Goal: Transaction & Acquisition: Purchase product/service

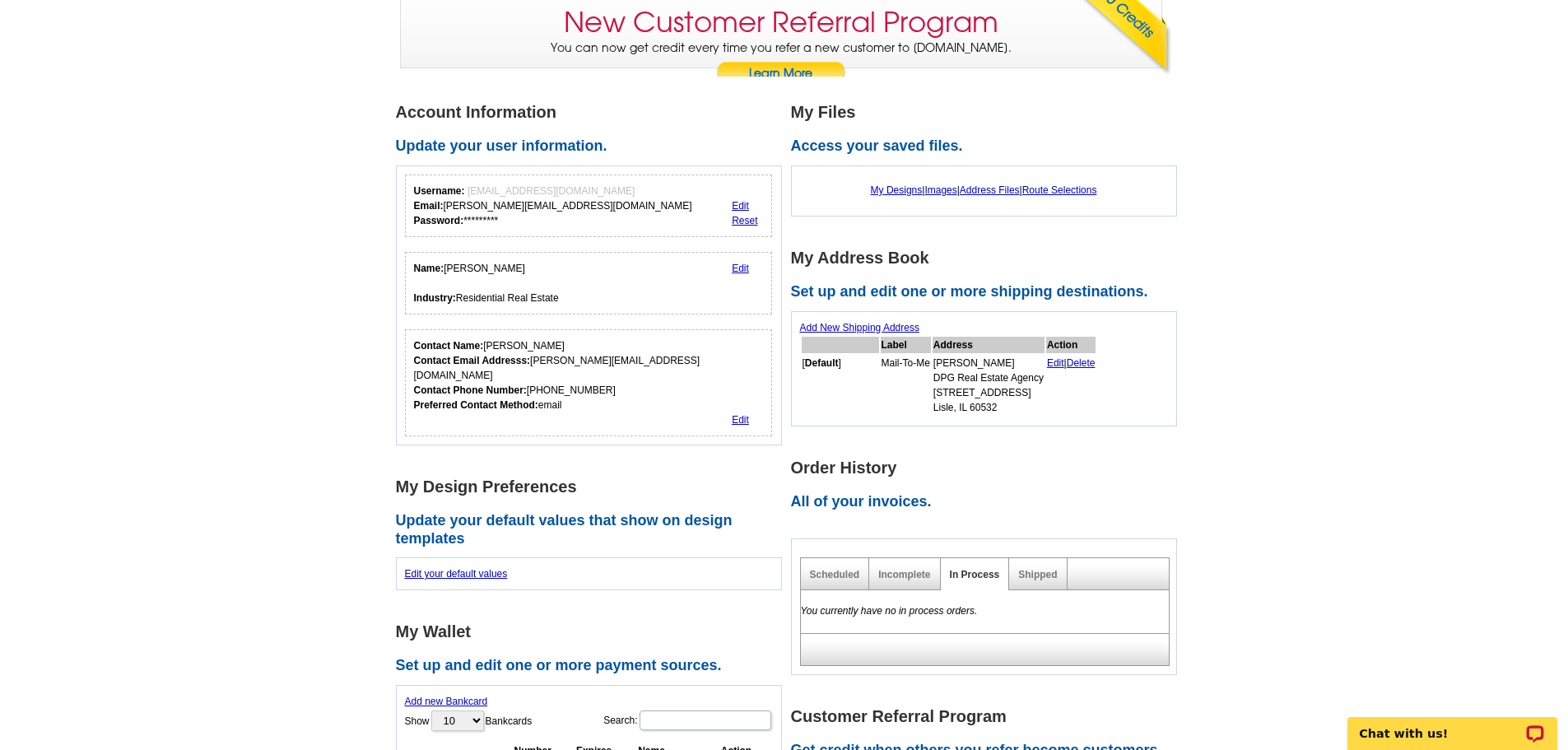
scroll to position [247, 0]
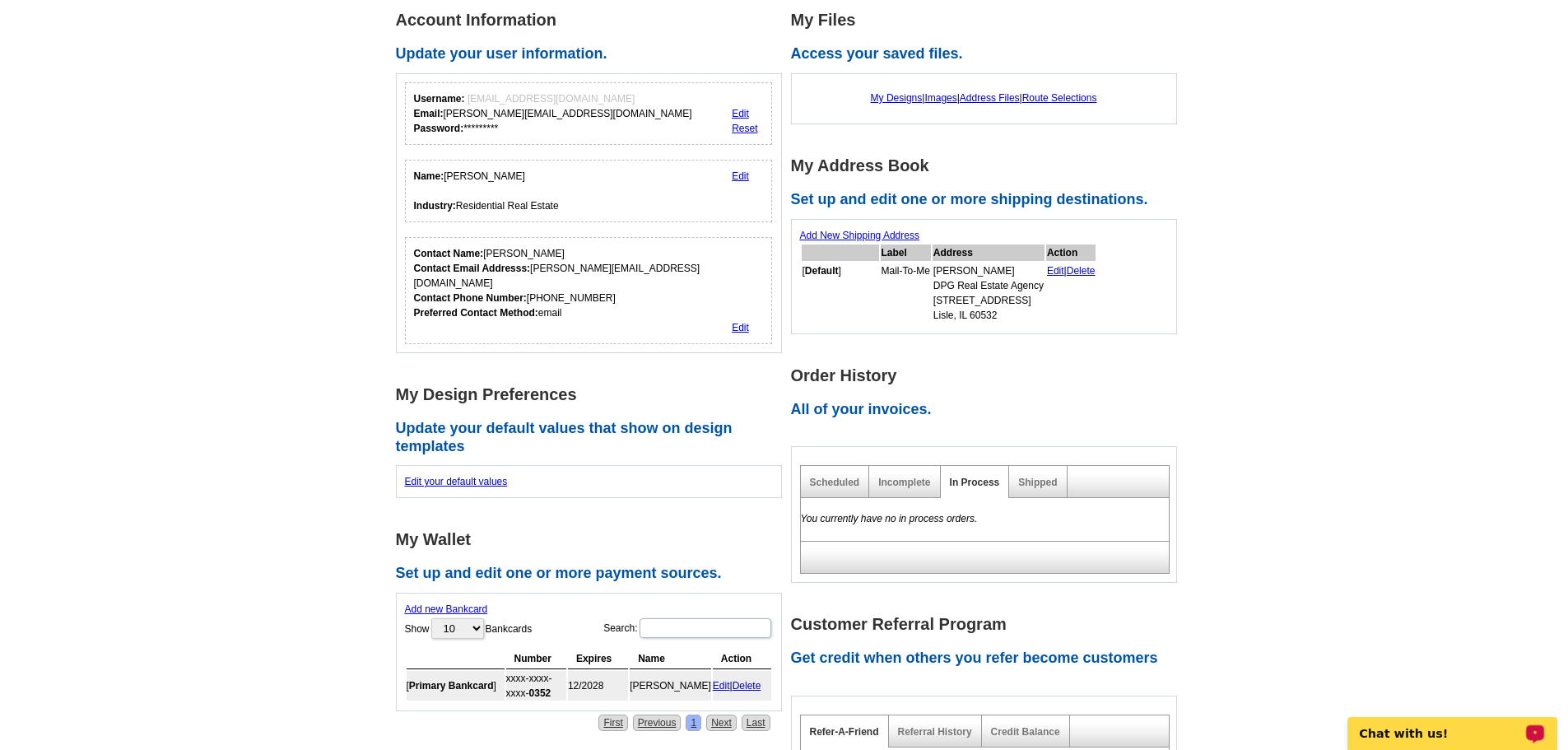
drag, startPoint x: 1425, startPoint y: 731, endPoint x: 2760, endPoint y: 1430, distance: 1506.9
click at [1425, 731] on p "Chat with us!" at bounding box center [1441, 732] width 163 height 13
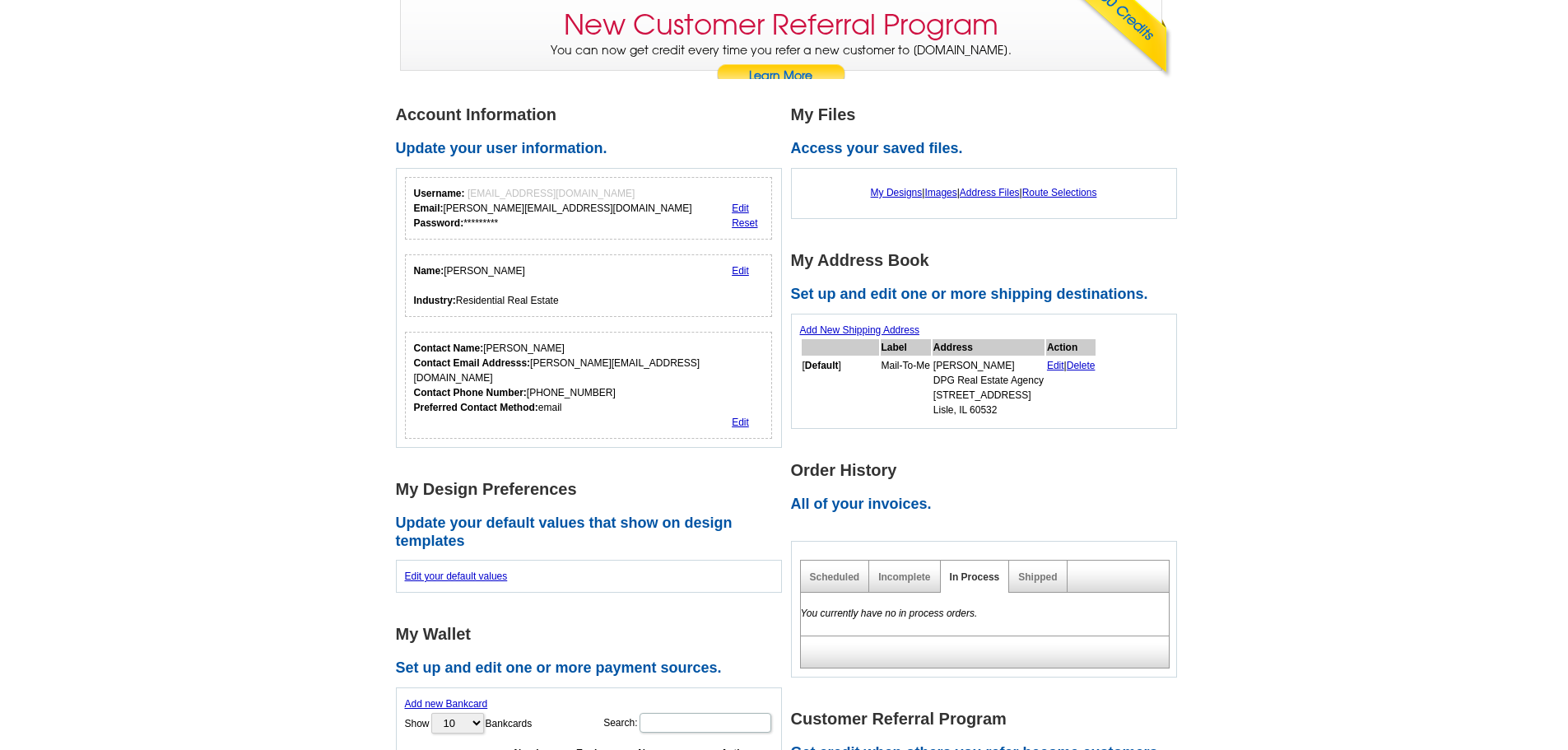
scroll to position [0, 0]
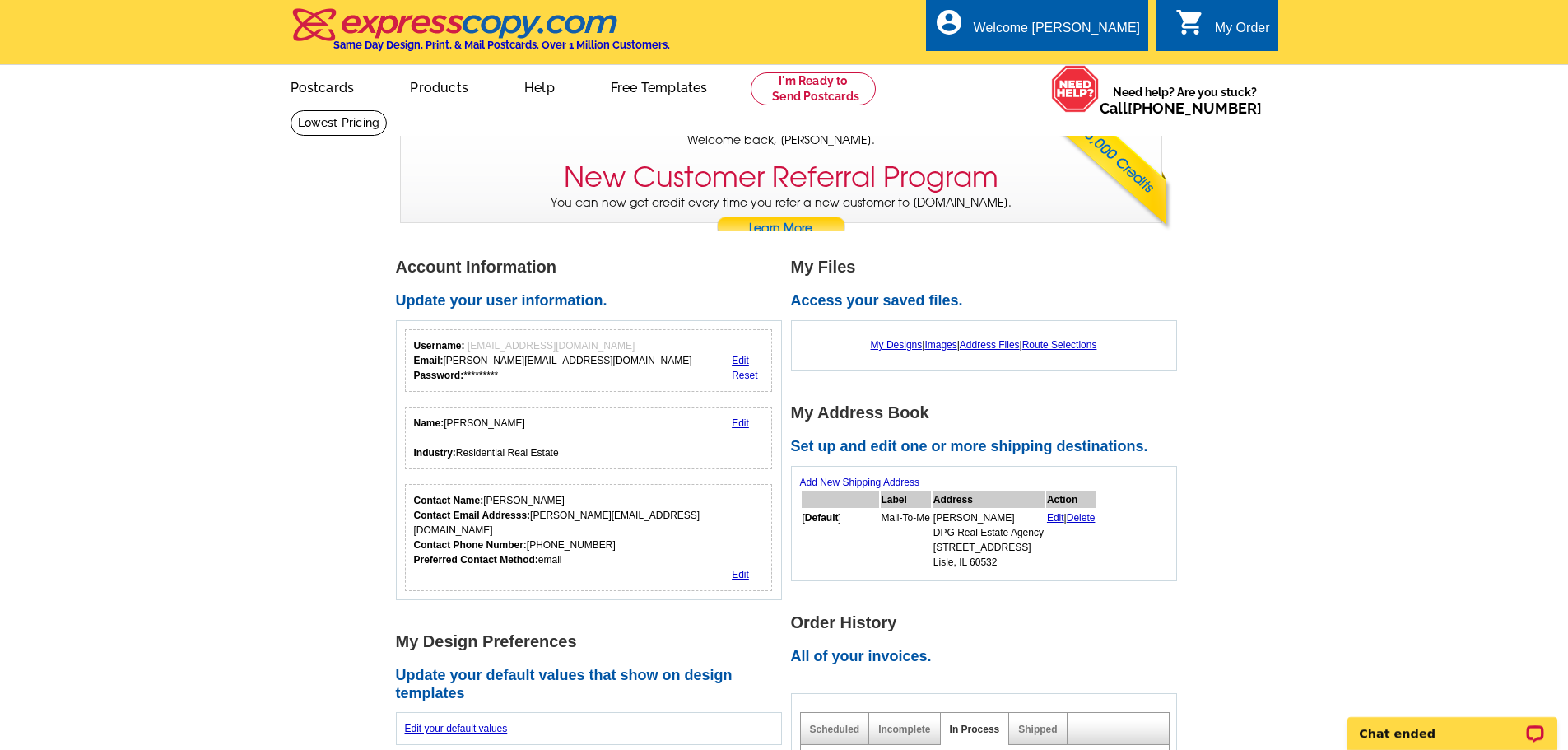
click at [823, 92] on link at bounding box center [813, 89] width 126 height 33
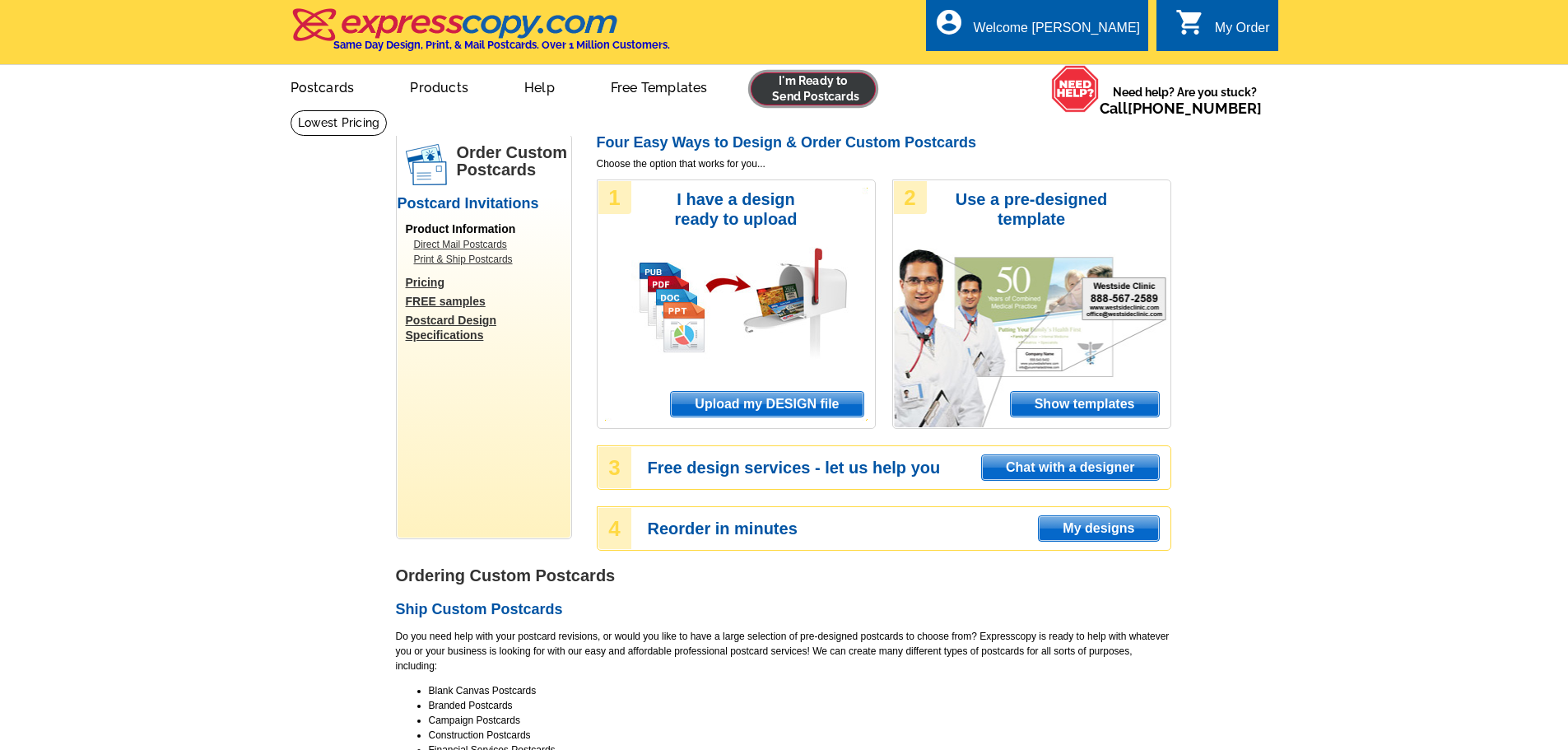
click at [834, 85] on link at bounding box center [813, 89] width 126 height 33
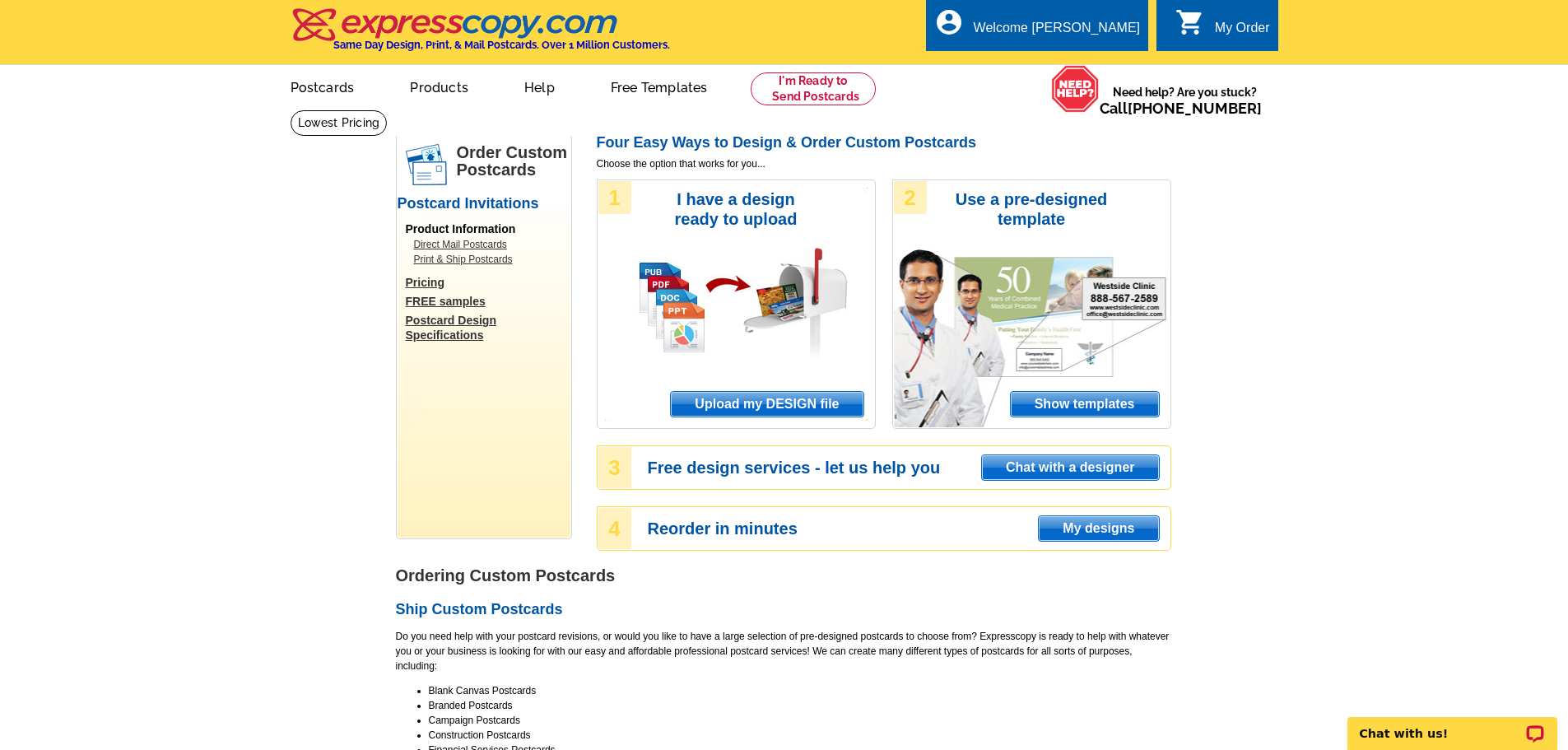
click at [776, 399] on span "Upload my DESIGN file" at bounding box center [767, 404] width 192 height 24
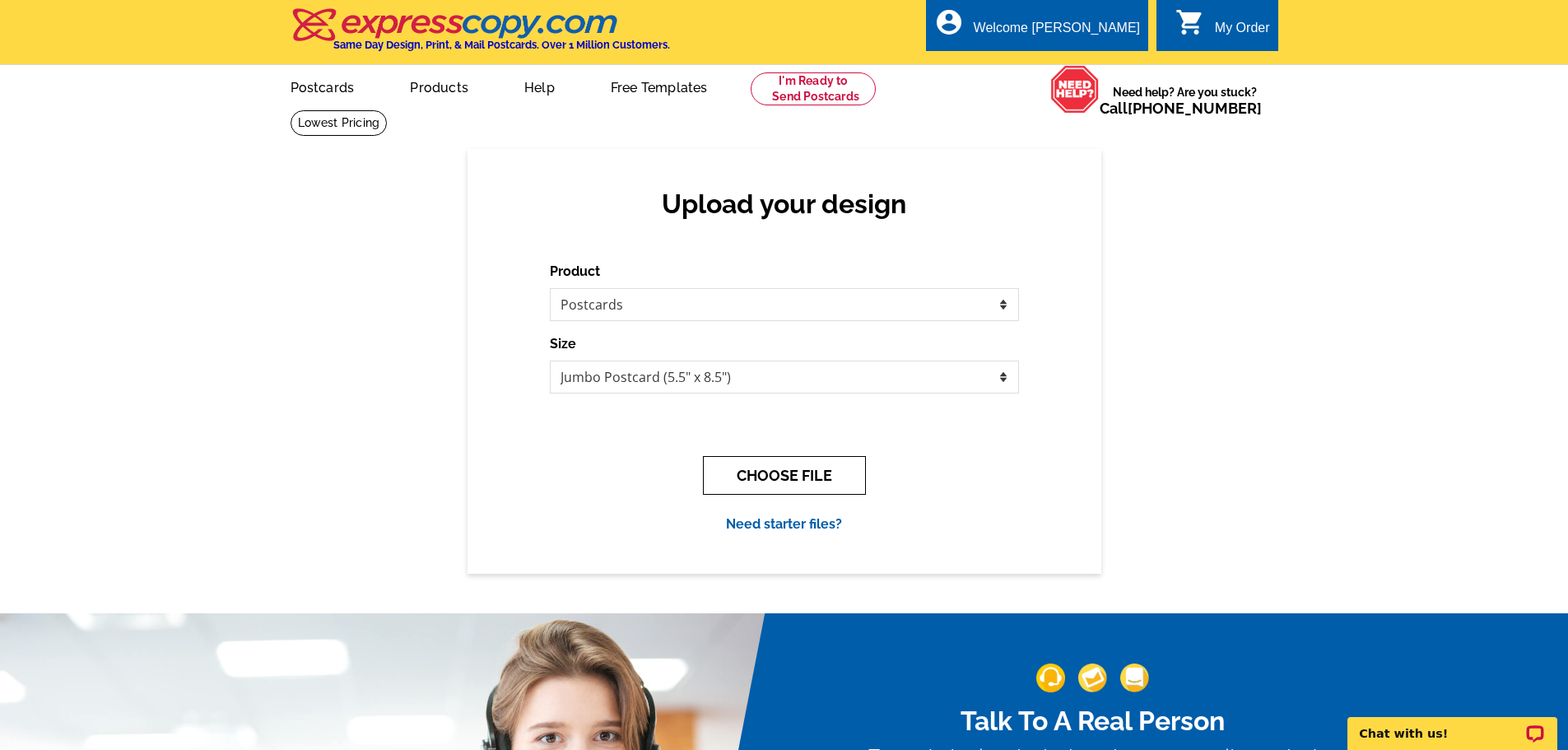
click at [772, 476] on button "CHOOSE FILE" at bounding box center [784, 475] width 163 height 39
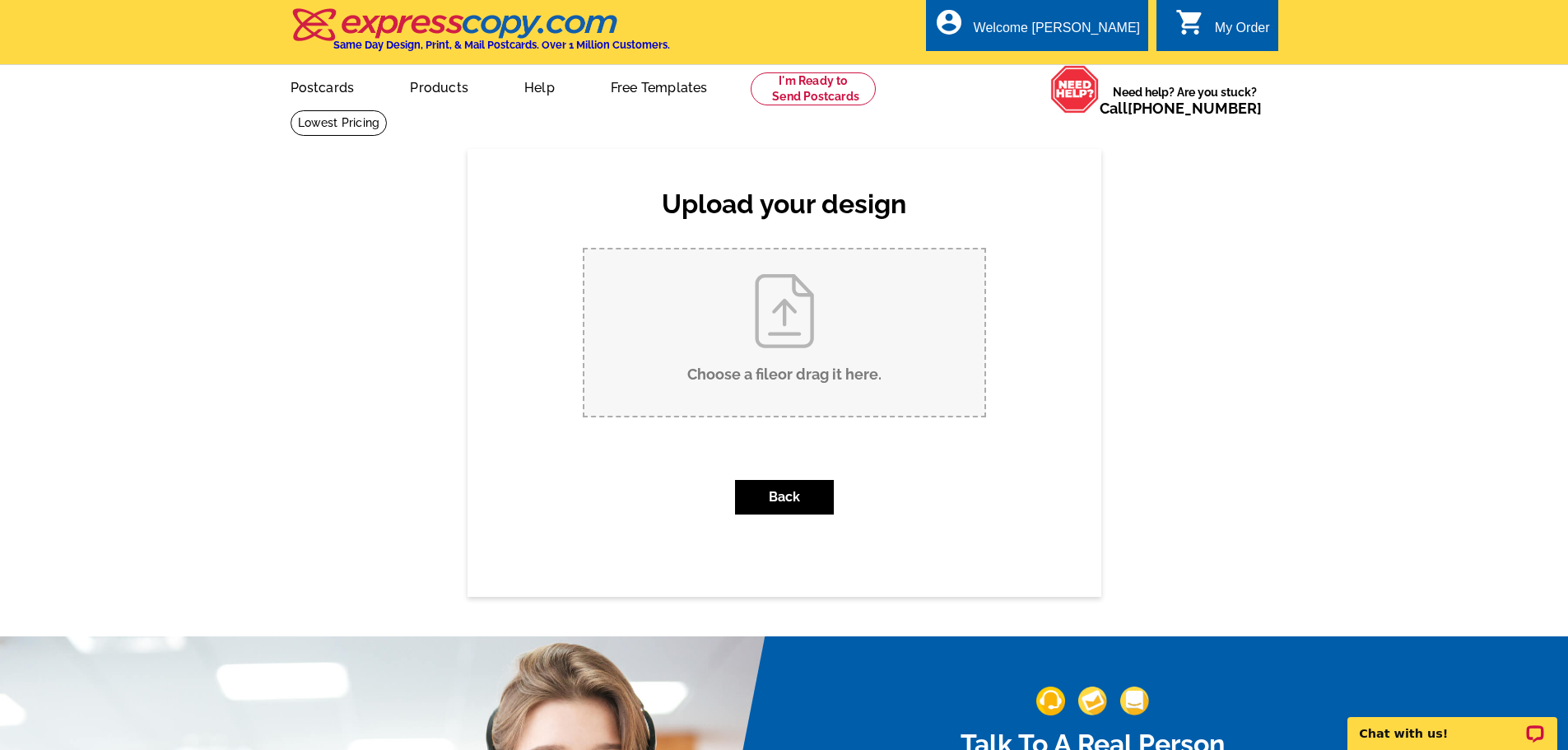
click at [801, 297] on input "Choose a file or drag it here ." at bounding box center [784, 333] width 400 height 166
type input "C:\fakepath\2255 Hills Oak Just Sold (3).pdf"
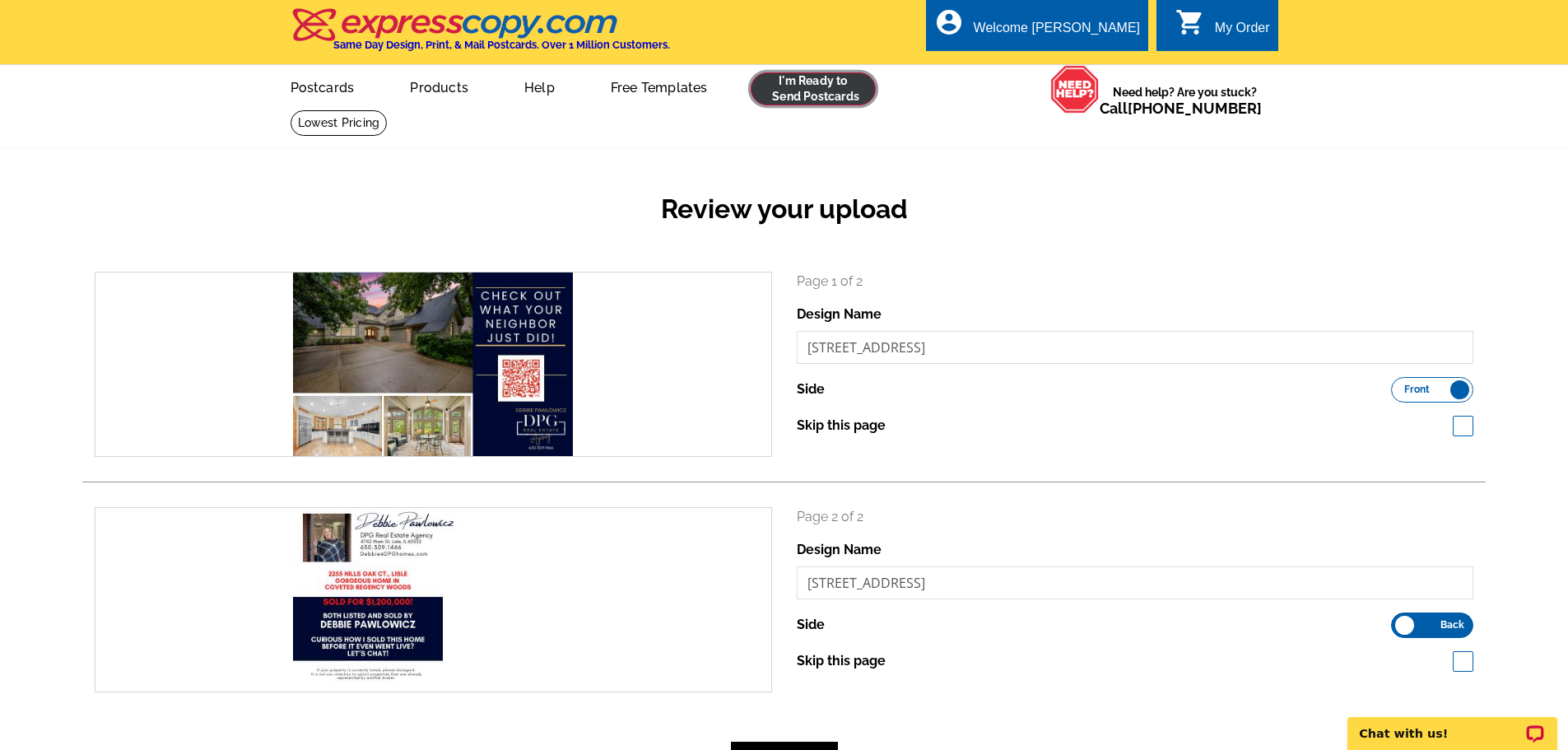
click at [861, 99] on link at bounding box center [813, 89] width 126 height 33
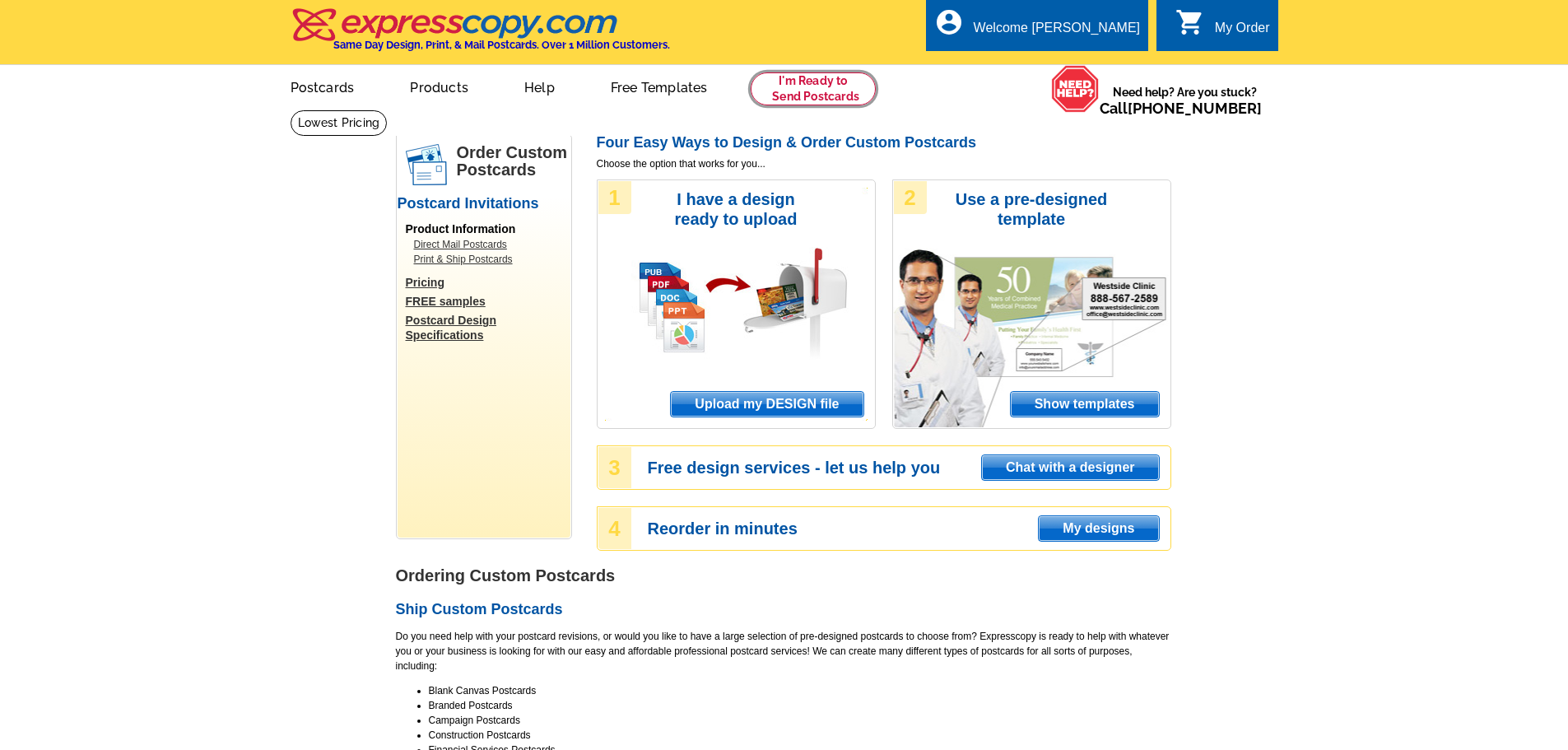
click at [787, 85] on link at bounding box center [813, 89] width 126 height 33
click at [755, 402] on span "Upload my DESIGN file" at bounding box center [767, 404] width 192 height 24
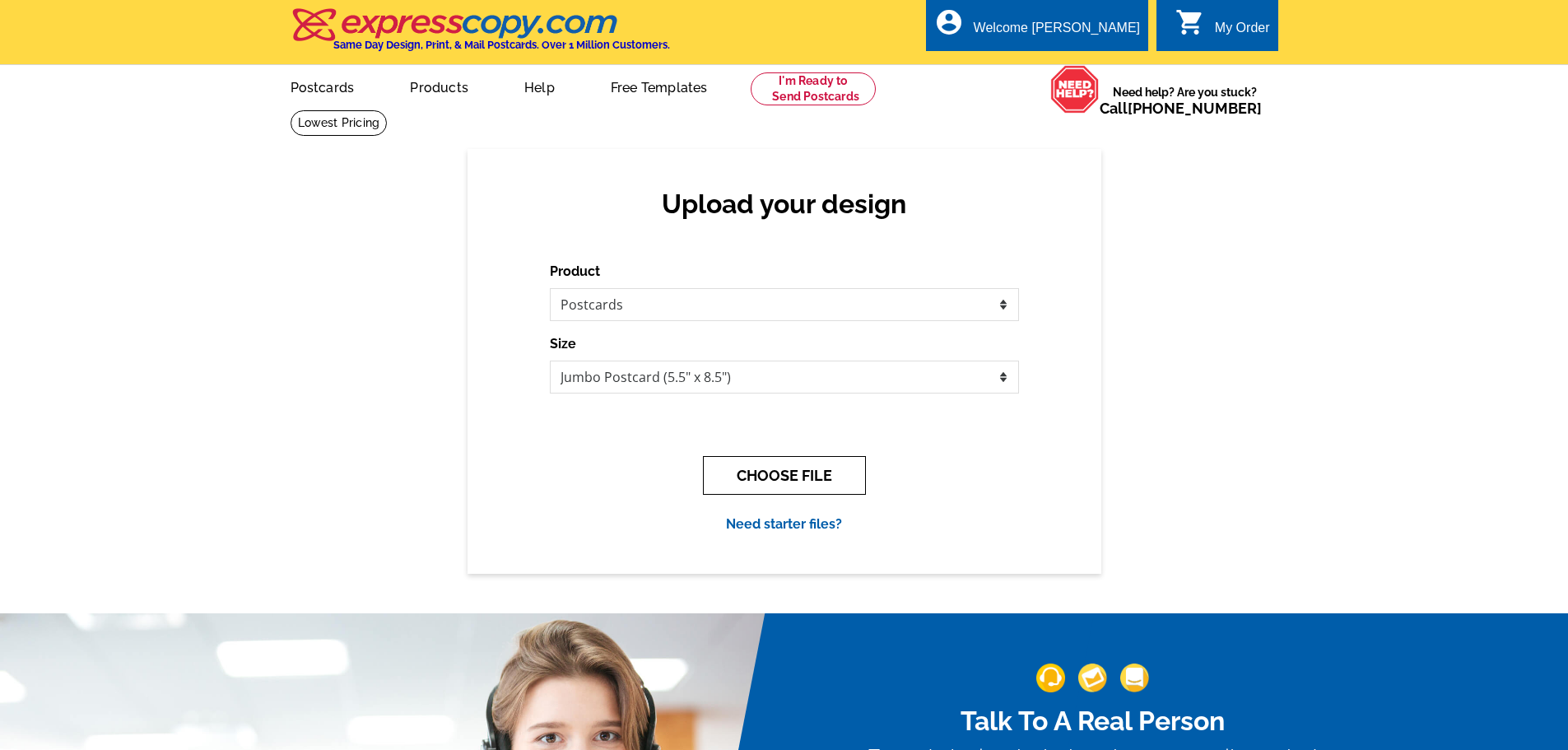
click at [772, 476] on button "CHOOSE FILE" at bounding box center [784, 475] width 163 height 39
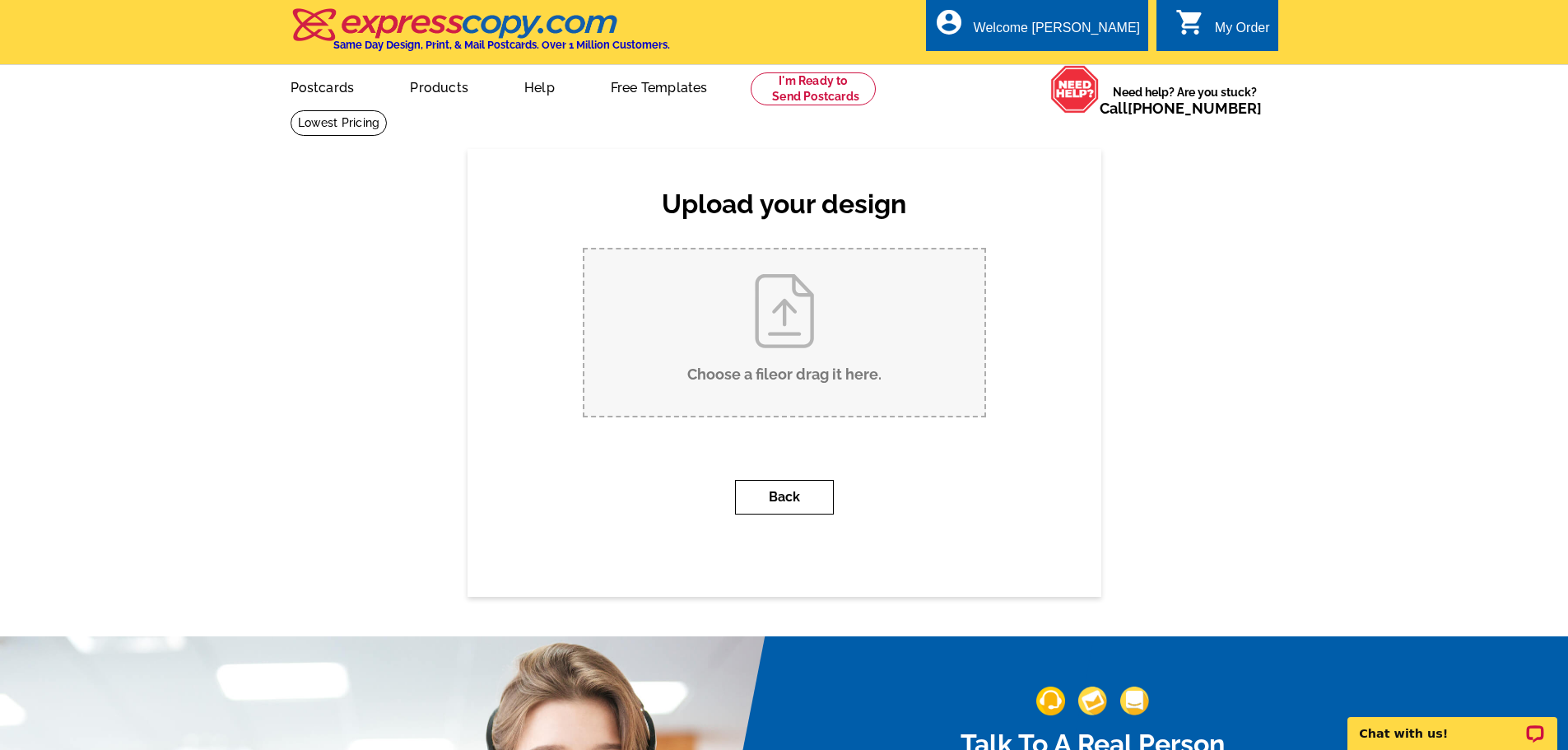
click at [765, 494] on button "Back" at bounding box center [784, 496] width 99 height 34
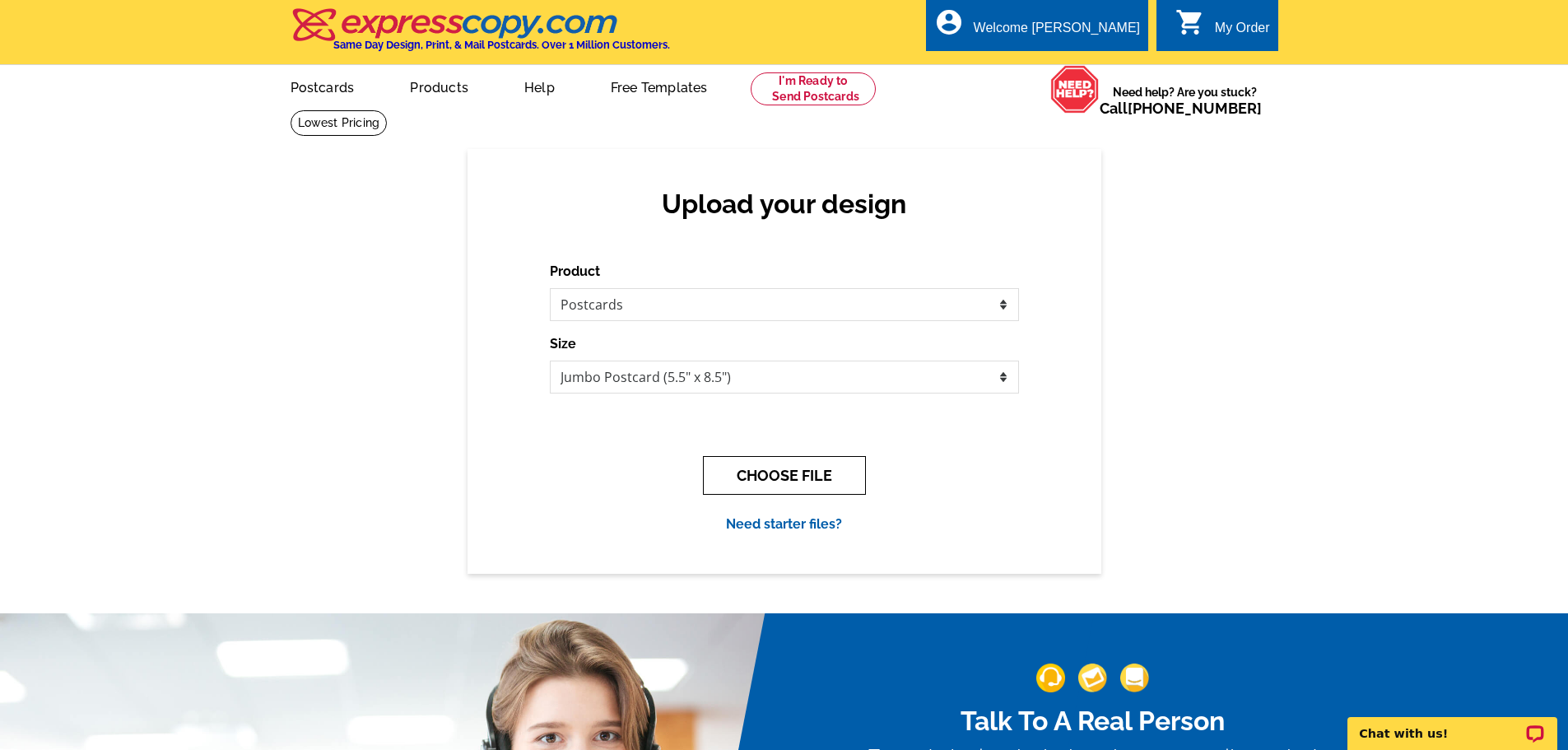
click at [753, 487] on button "CHOOSE FILE" at bounding box center [784, 475] width 163 height 39
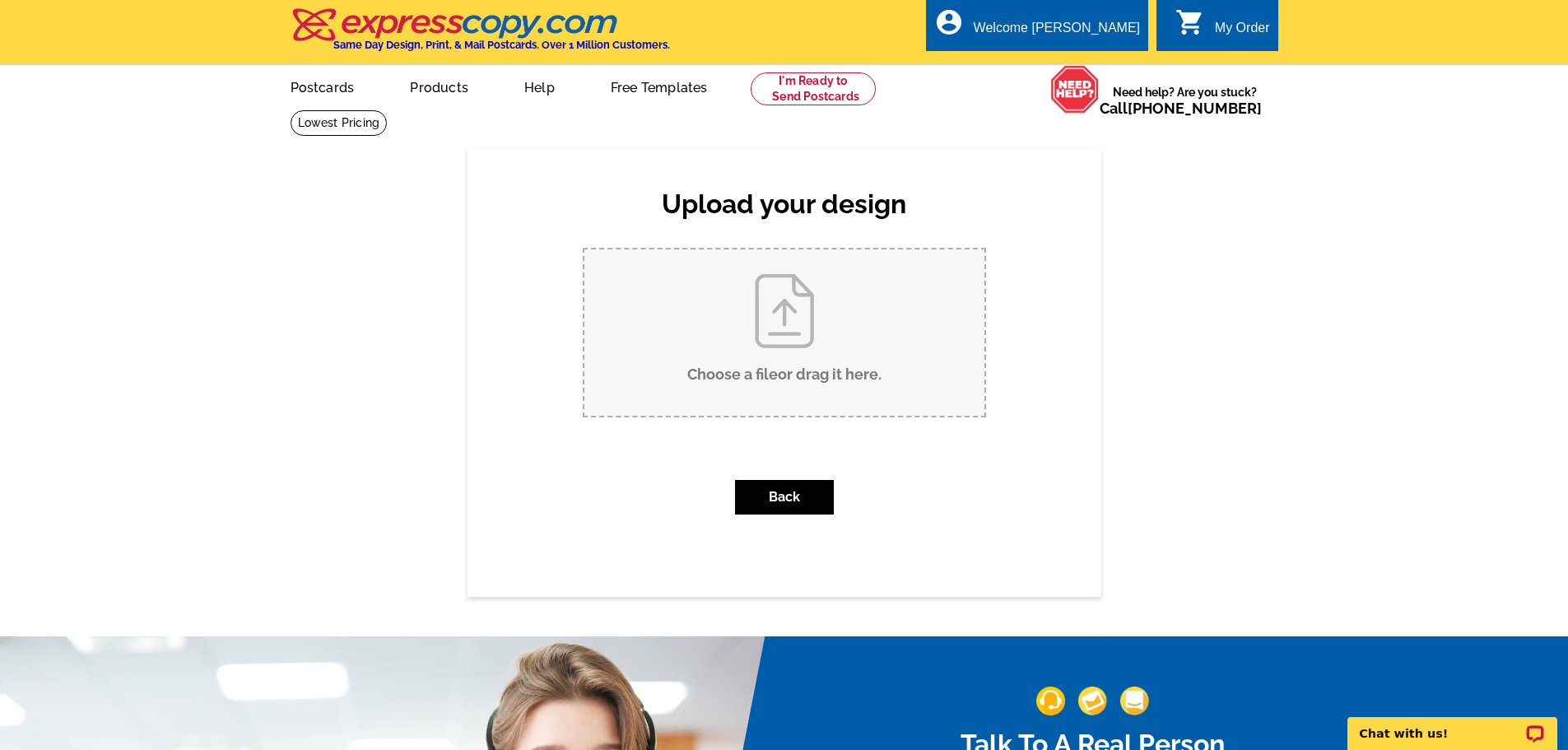
click at [798, 302] on input "Choose a file or drag it here ." at bounding box center [784, 333] width 400 height 166
type input "C:\fakepath\2255 Hills Oak Just Sold (4).pdf"
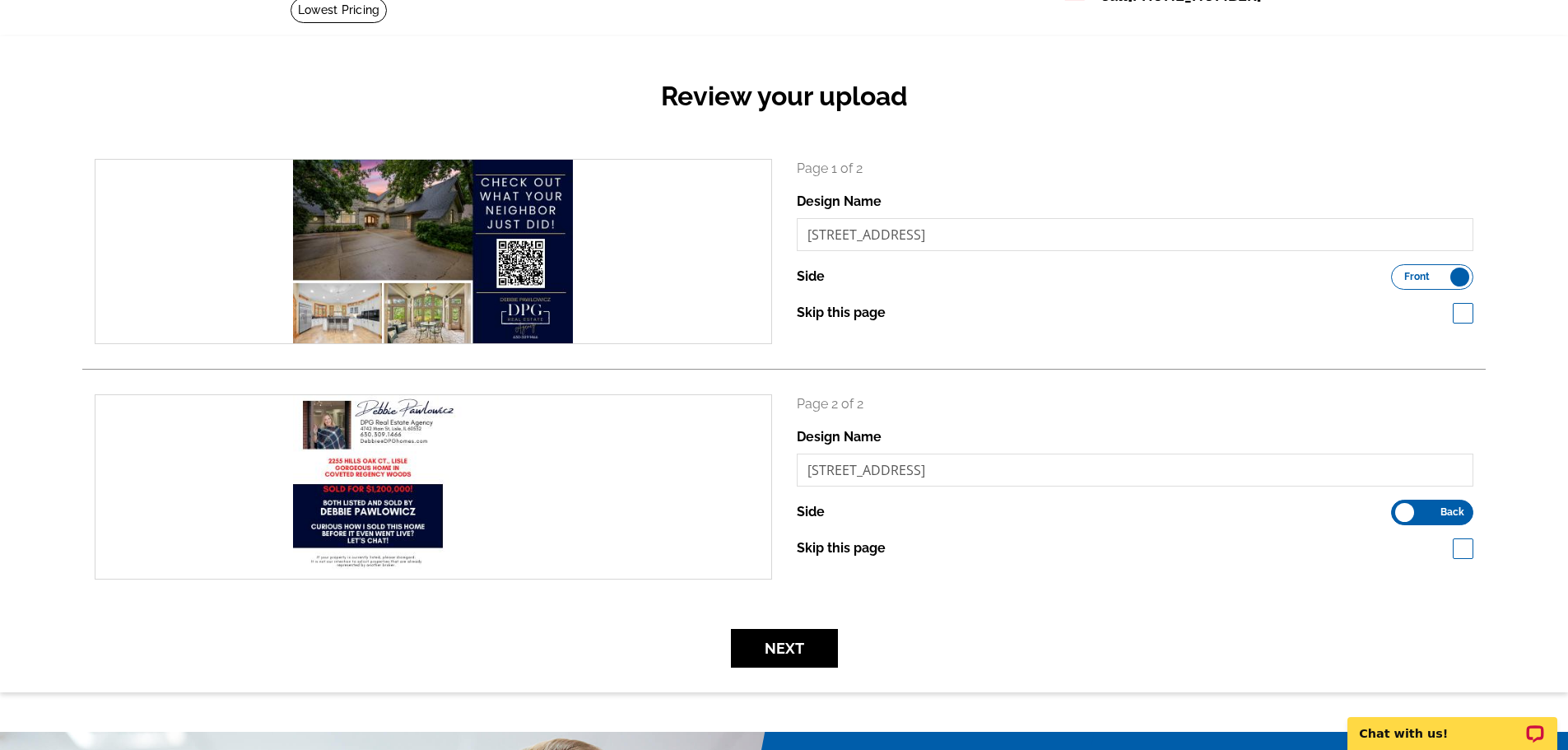
scroll to position [165, 0]
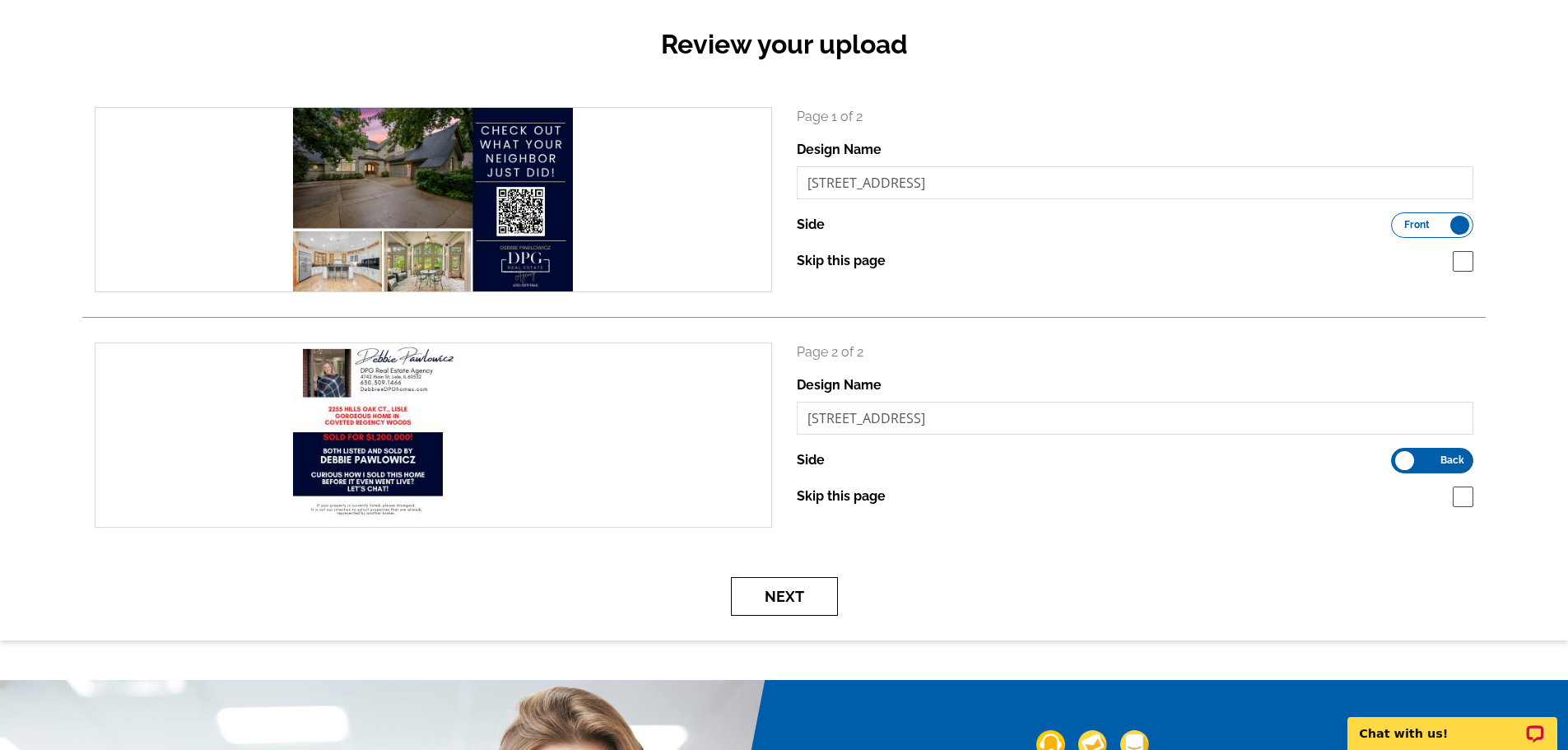
click at [809, 586] on button "Next" at bounding box center [784, 596] width 107 height 39
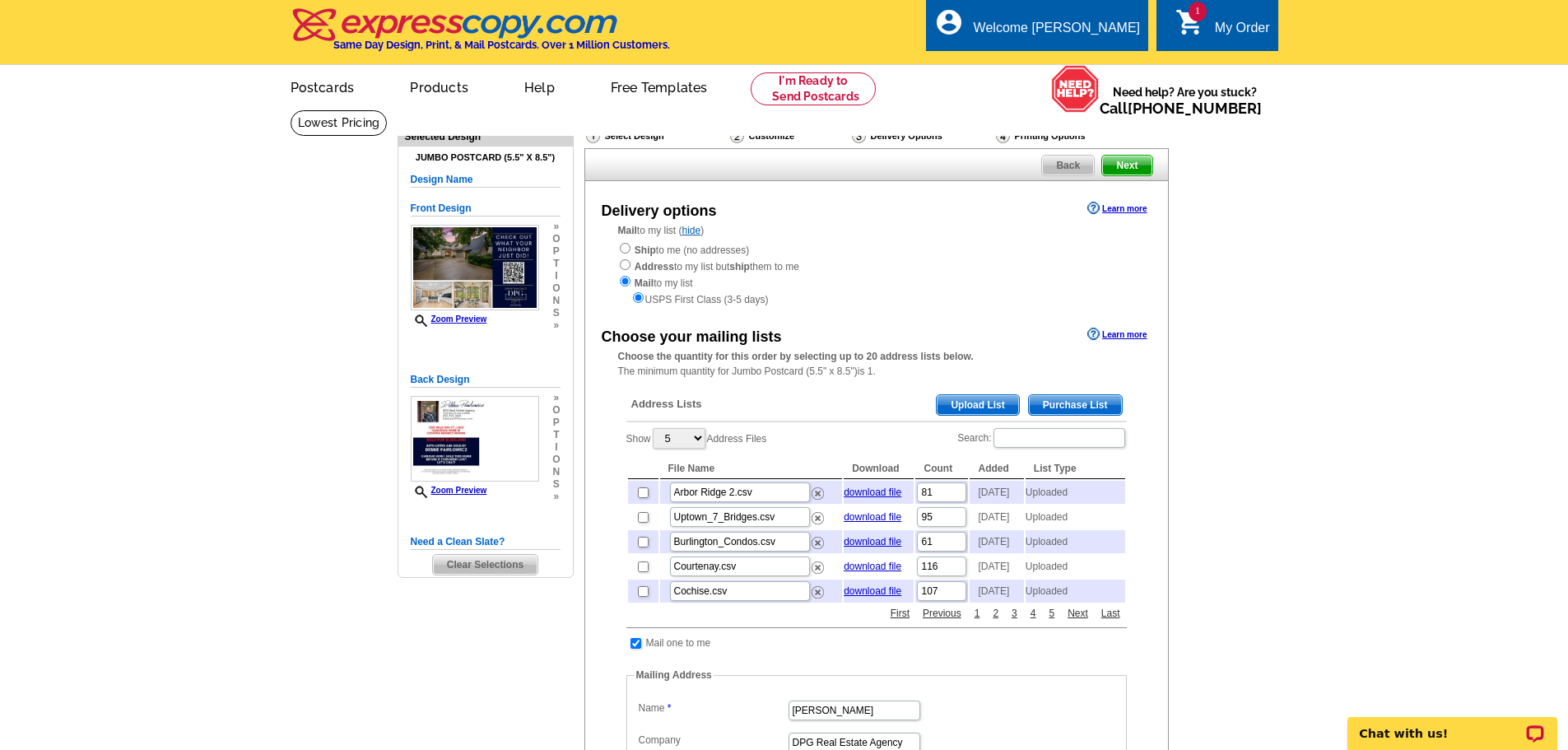
click at [981, 403] on span "Upload List" at bounding box center [978, 405] width 82 height 20
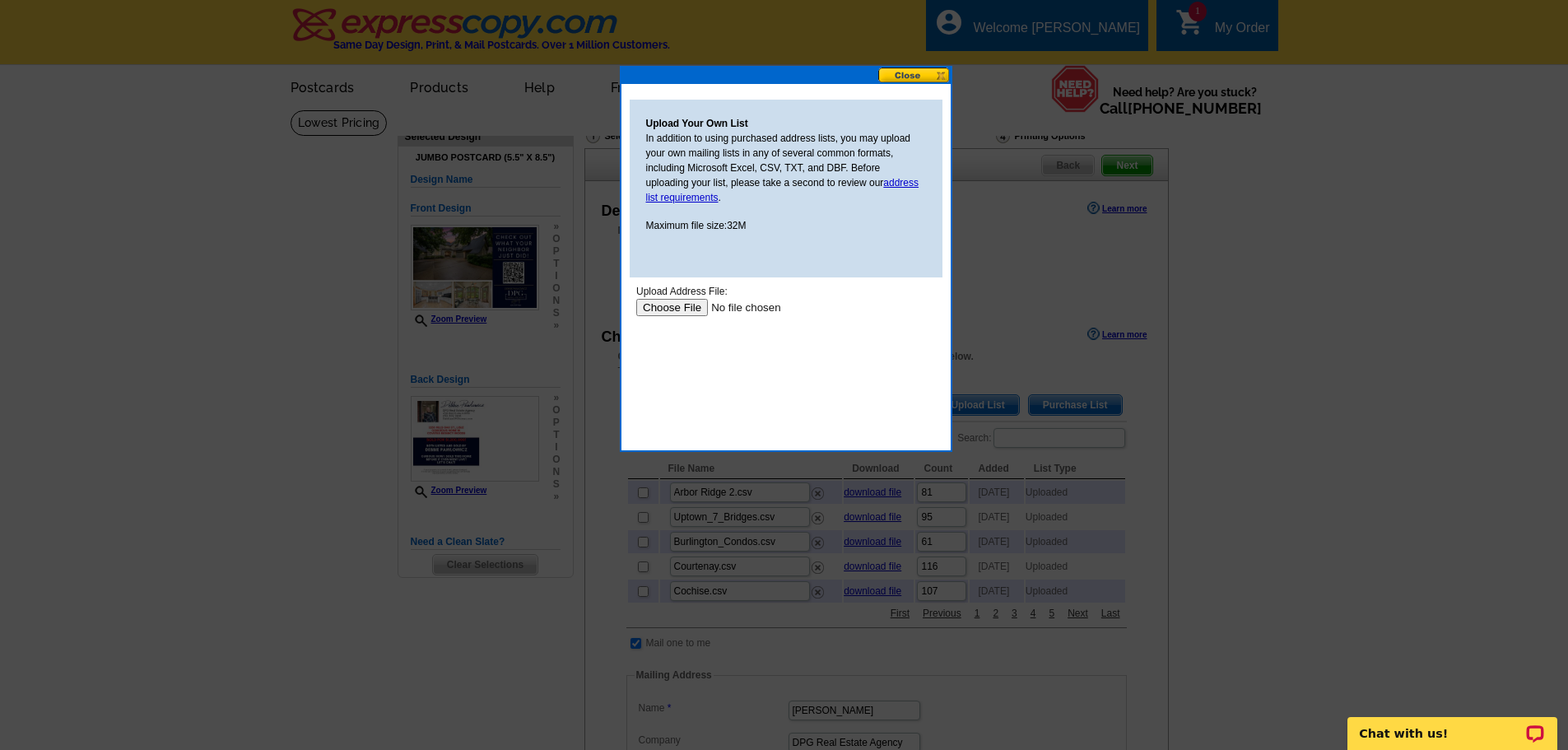
click at [668, 308] on input "file" at bounding box center [739, 307] width 208 height 18
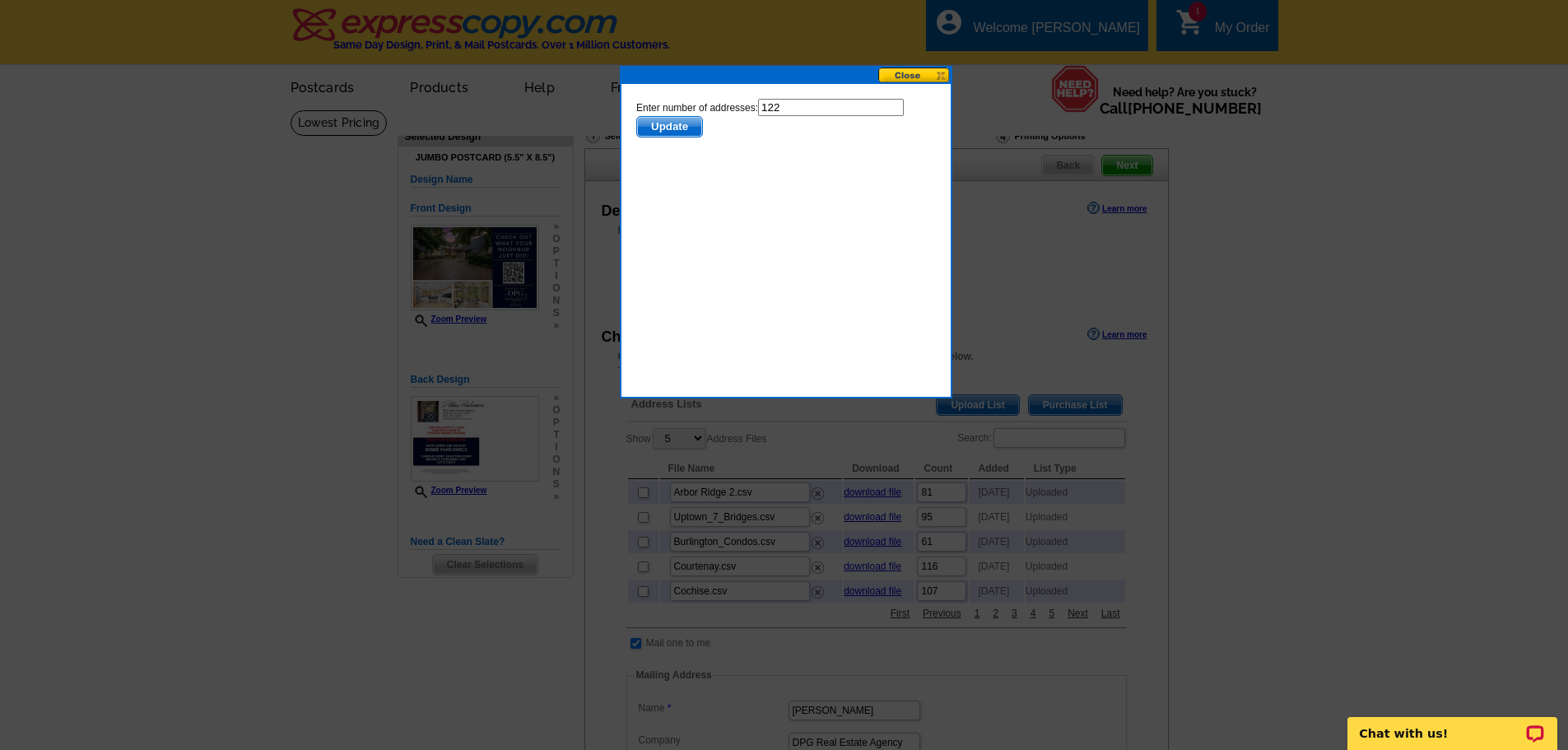
click at [671, 126] on span "Update" at bounding box center [668, 127] width 65 height 20
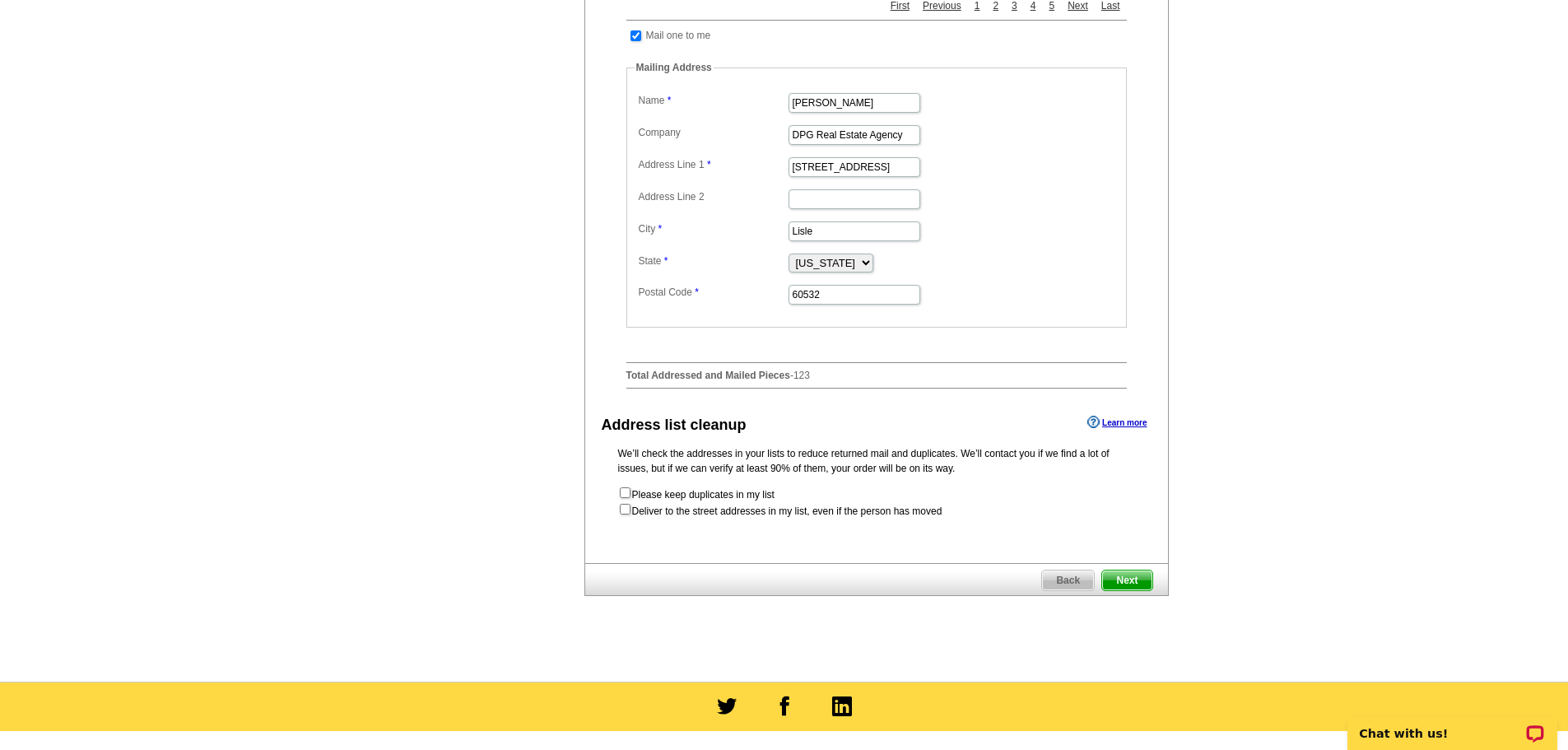
scroll to position [658, 0]
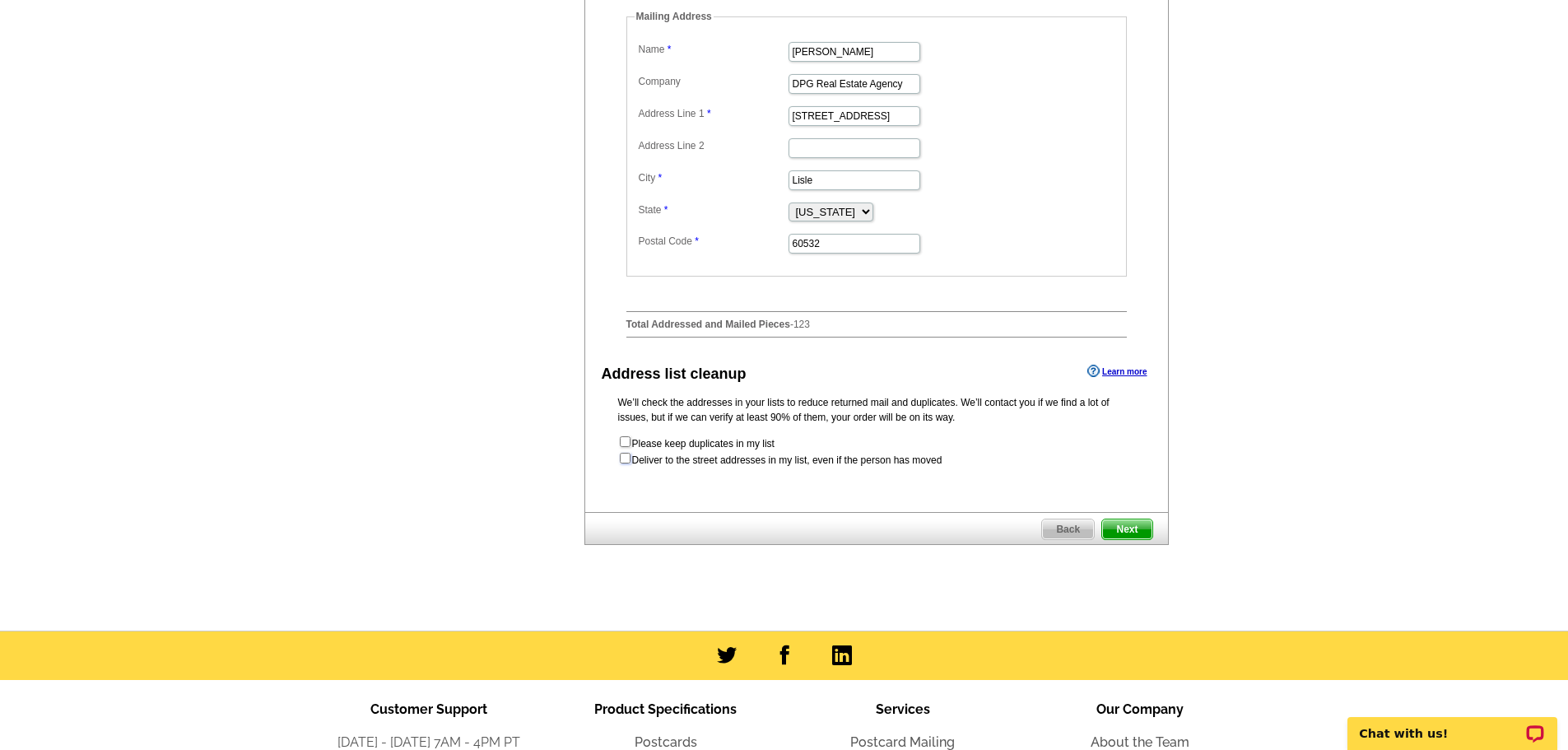
click at [624, 463] on input "checkbox" at bounding box center [624, 457] width 11 height 11
checkbox input "true"
radio input "true"
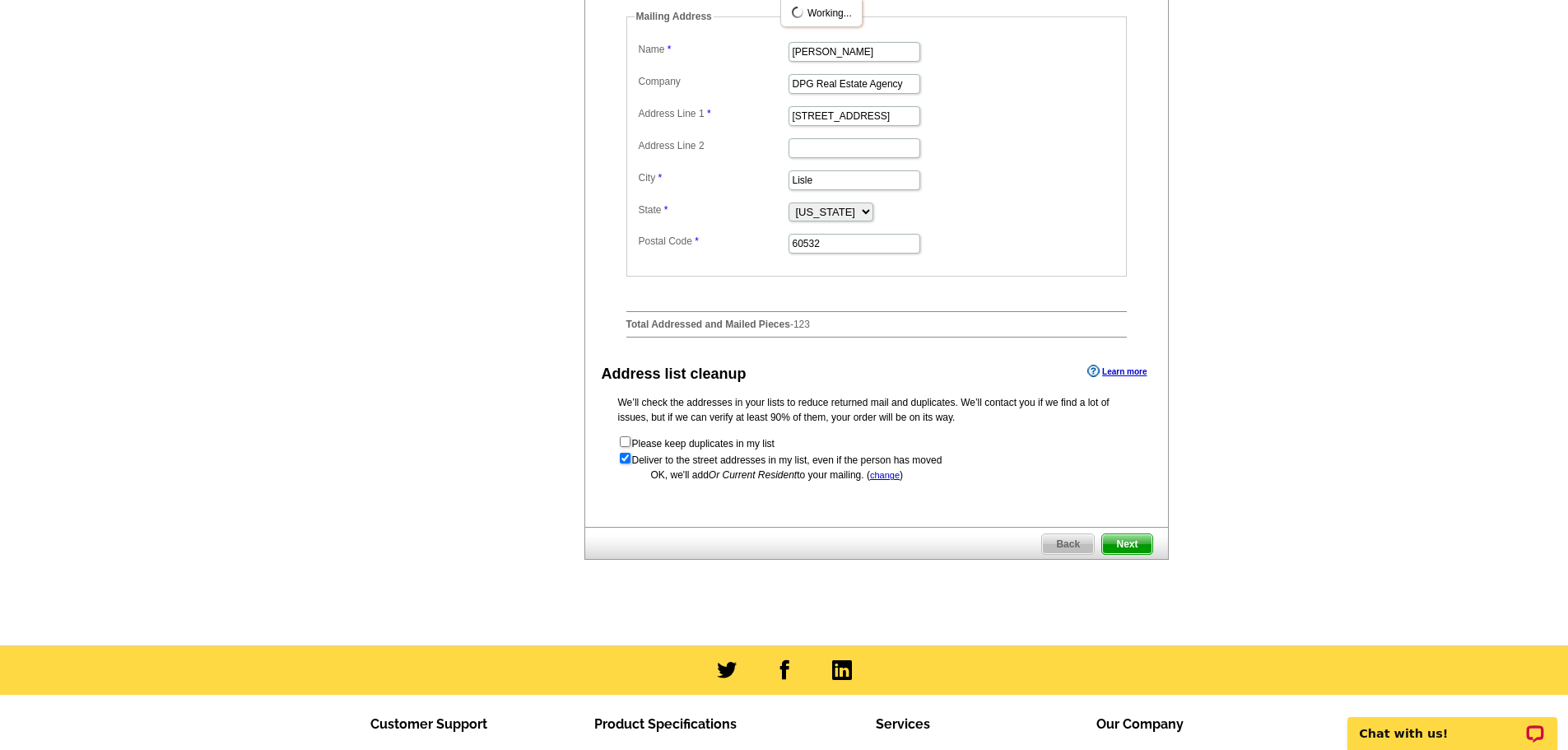
scroll to position [0, 0]
click at [1146, 554] on span "Next" at bounding box center [1127, 544] width 50 height 20
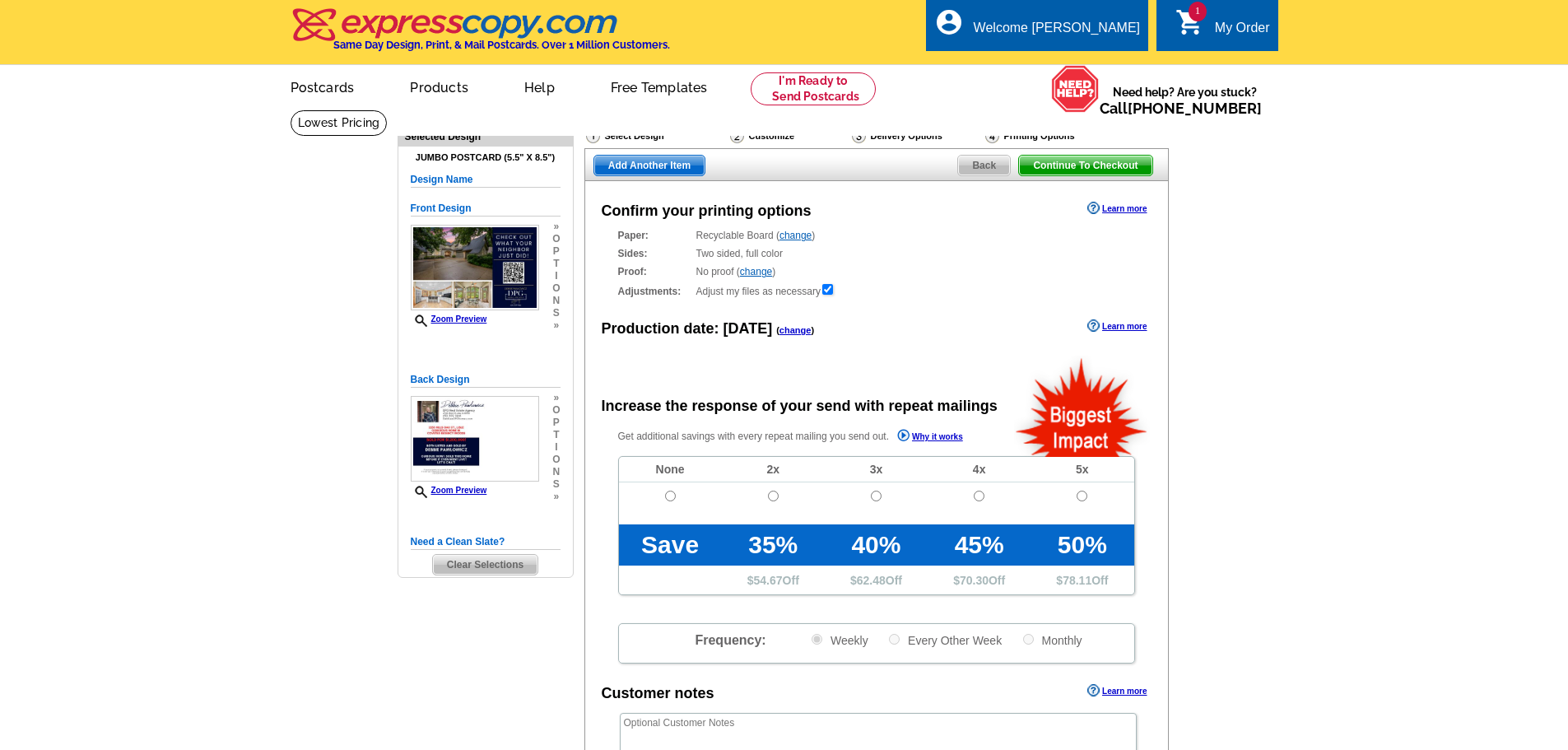
radio input "false"
click at [667, 496] on input "radio" at bounding box center [670, 495] width 11 height 11
radio input "true"
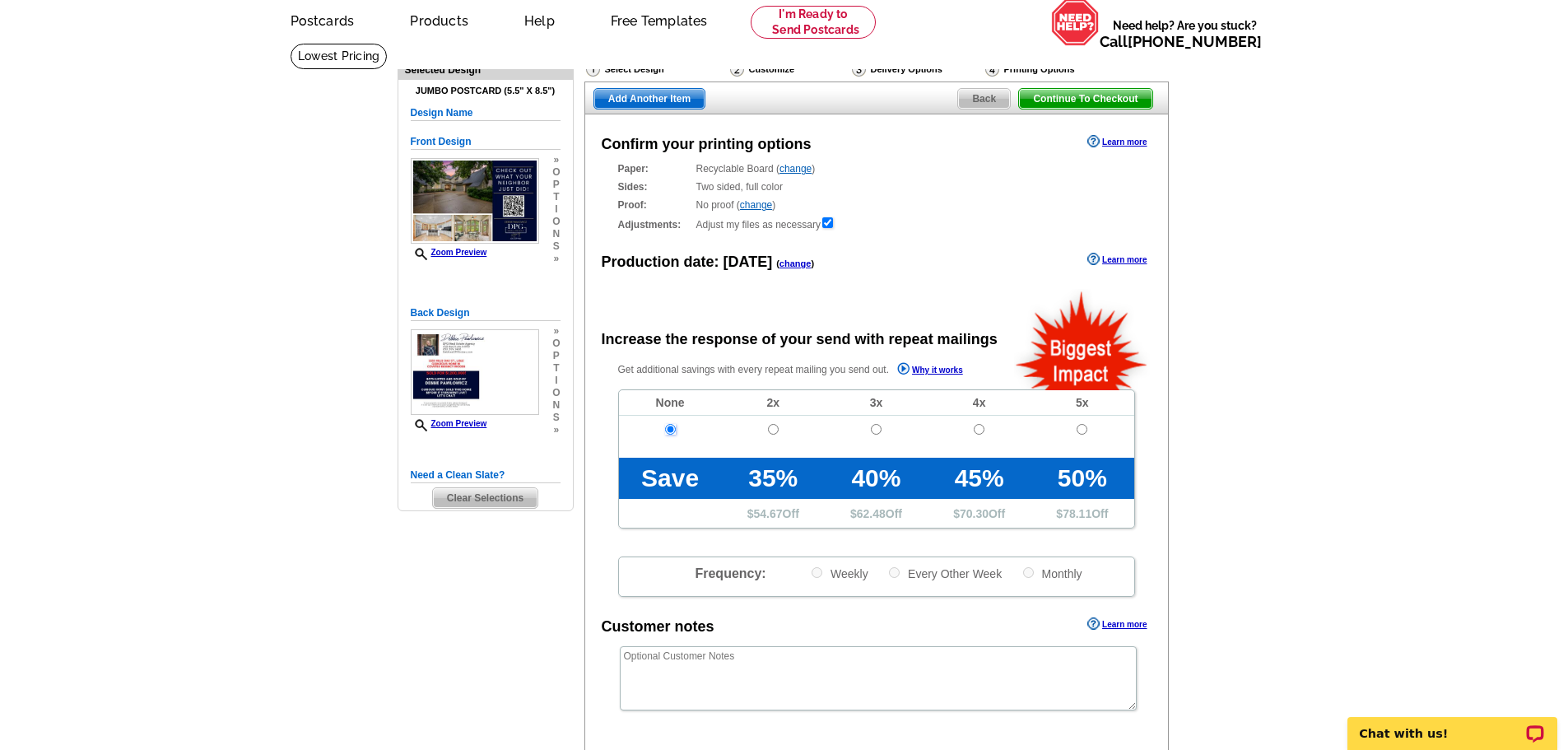
scroll to position [412, 0]
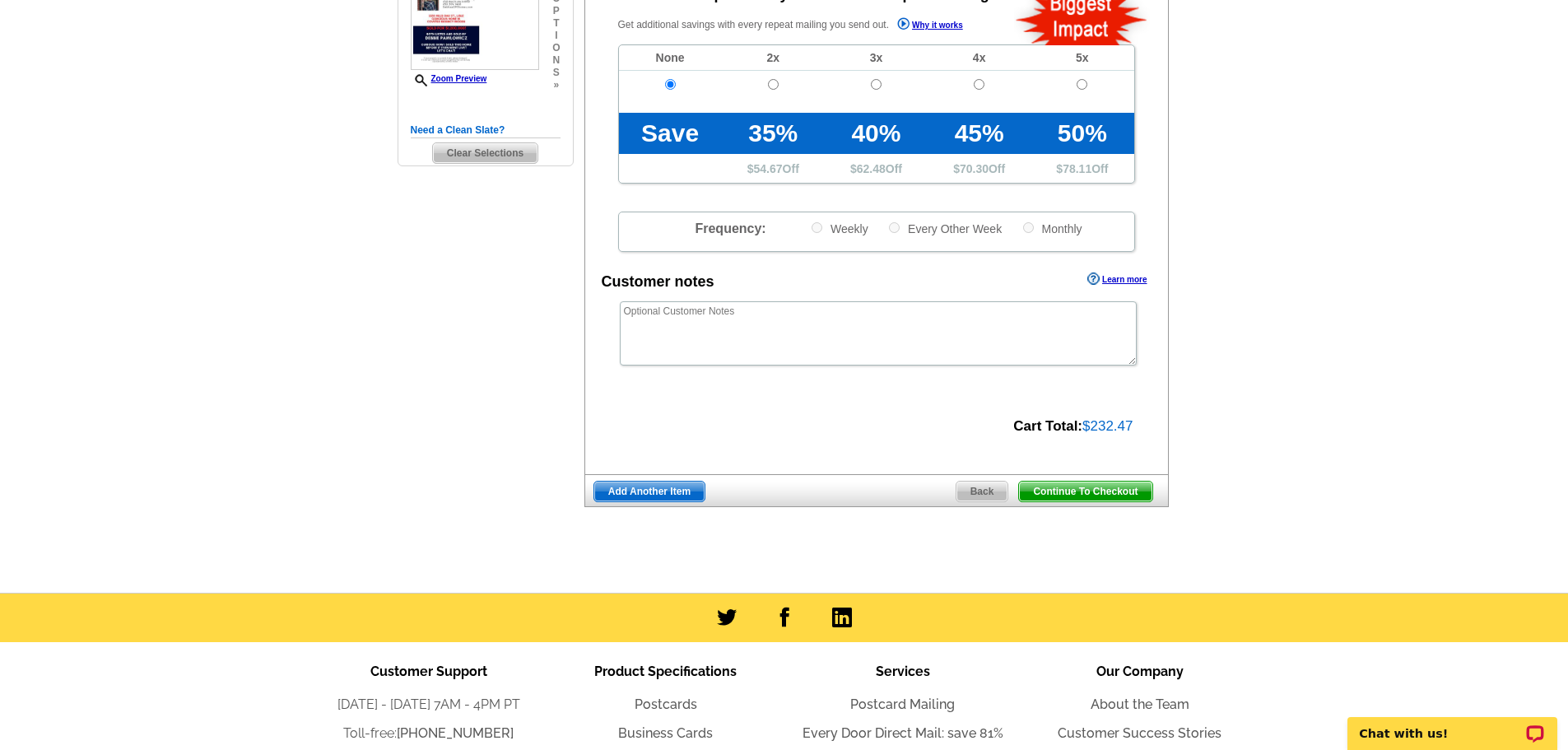
click at [1112, 494] on span "Continue To Checkout" at bounding box center [1085, 492] width 133 height 20
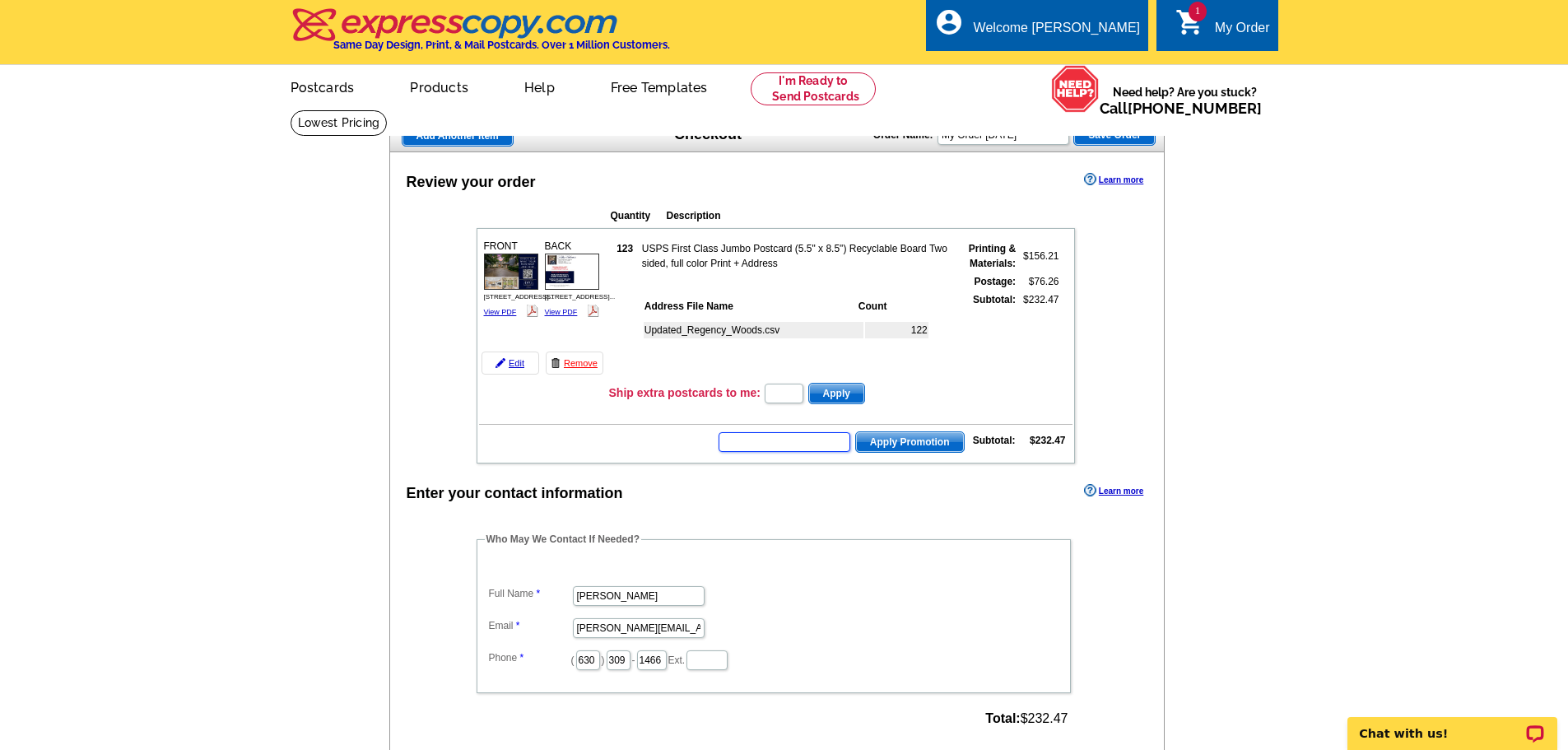
click at [772, 443] on input "text" at bounding box center [784, 442] width 132 height 20
type input "GROW0825"
click at [905, 444] on span "Apply Promotion" at bounding box center [909, 442] width 108 height 20
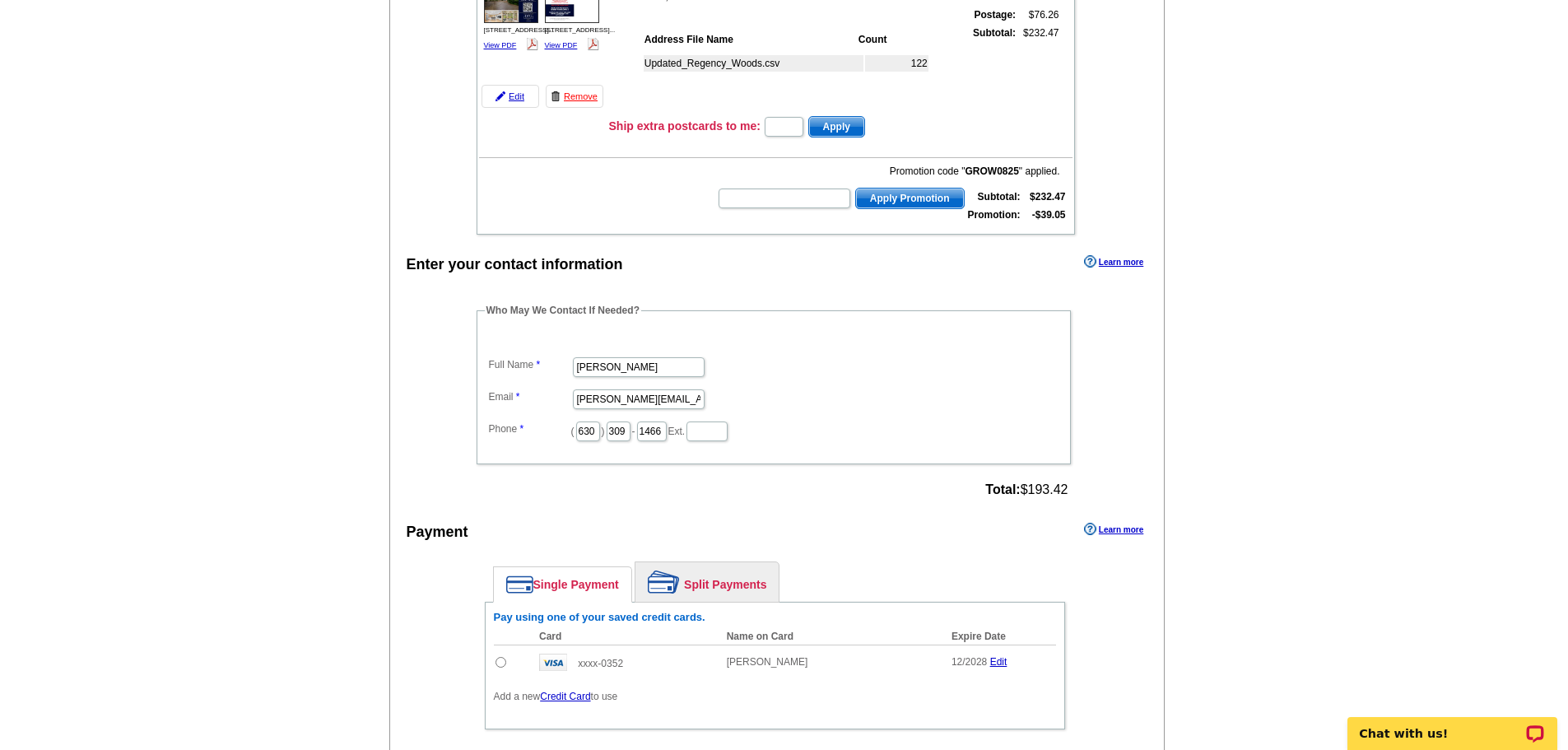
scroll to position [412, 0]
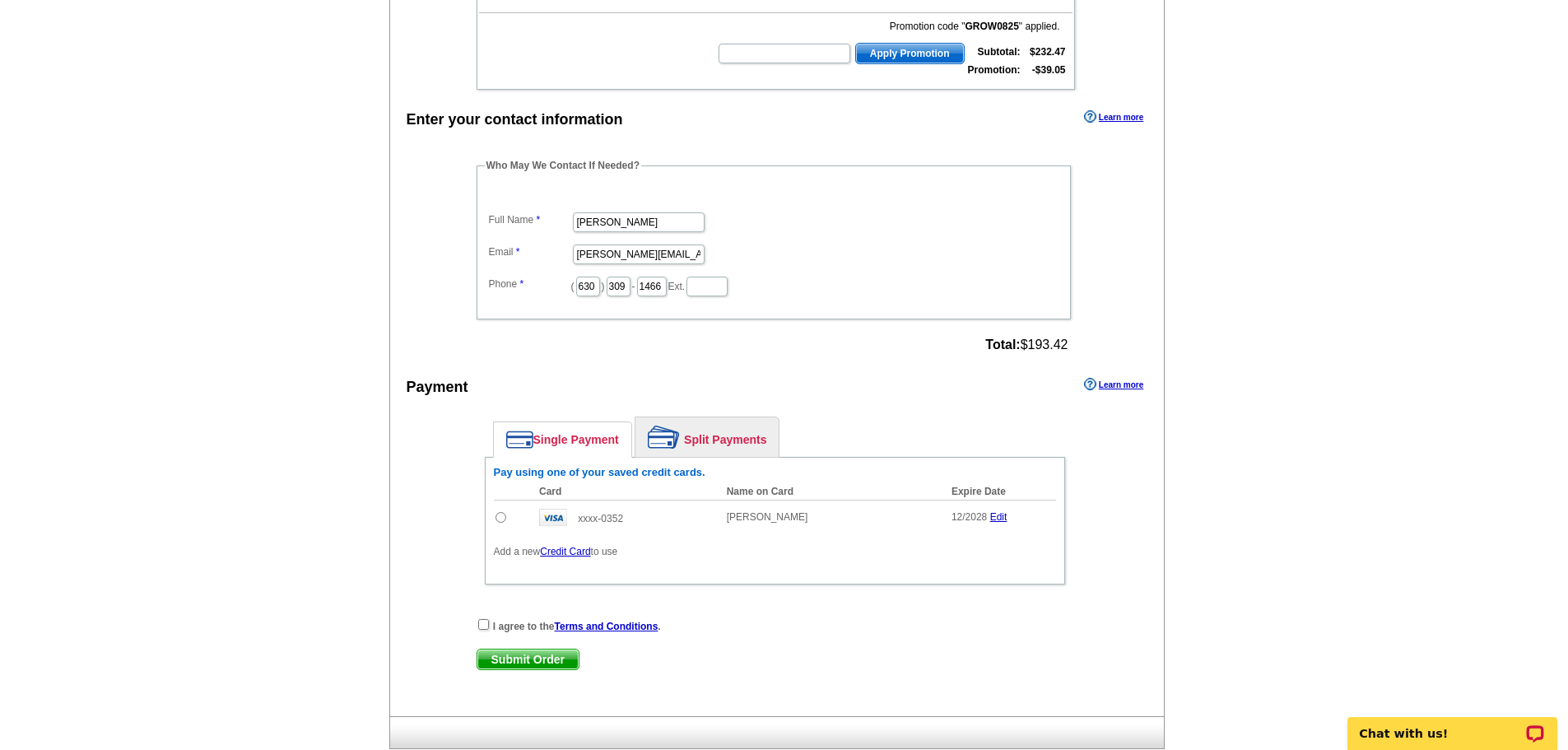
drag, startPoint x: 202, startPoint y: 243, endPoint x: 288, endPoint y: 351, distance: 138.1
click at [202, 244] on main "Add Another Item Checkout Order Name: My Order 2025-08-12 Save Order Review you…" at bounding box center [784, 238] width 1568 height 1081
click at [503, 521] on input "radio" at bounding box center [501, 517] width 11 height 11
radio input "true"
click at [482, 626] on input "checkbox" at bounding box center [483, 623] width 11 height 11
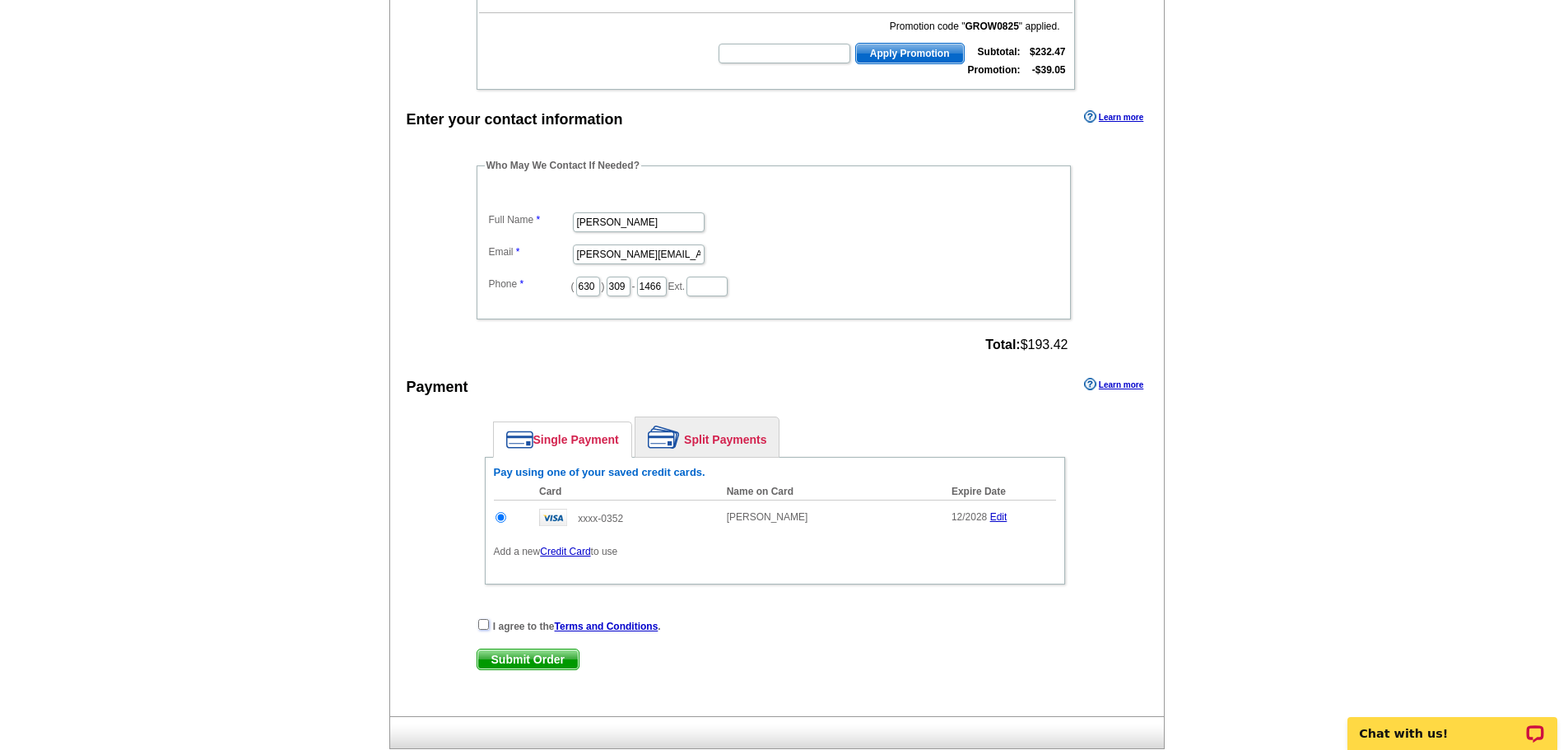
checkbox input "true"
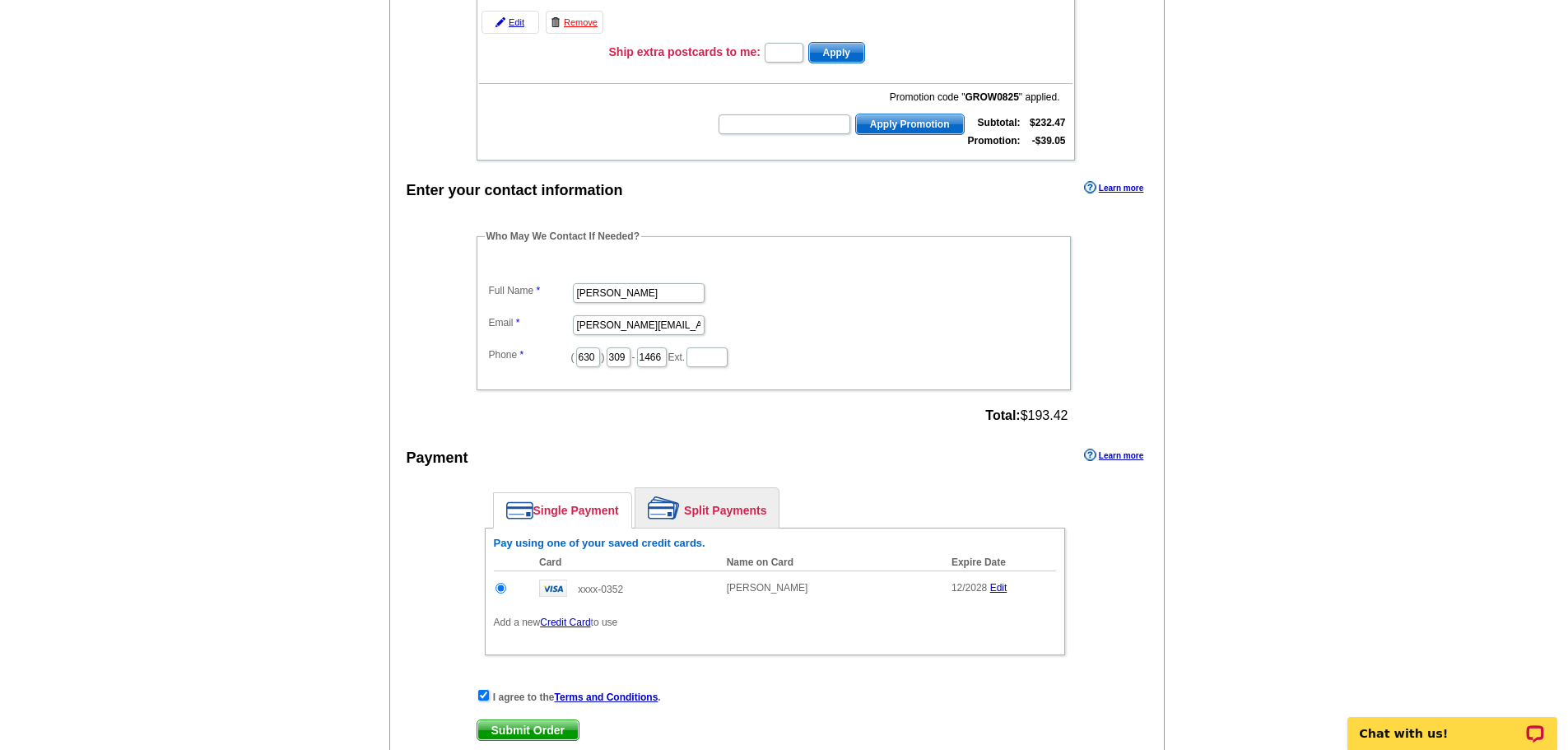
scroll to position [0, 0]
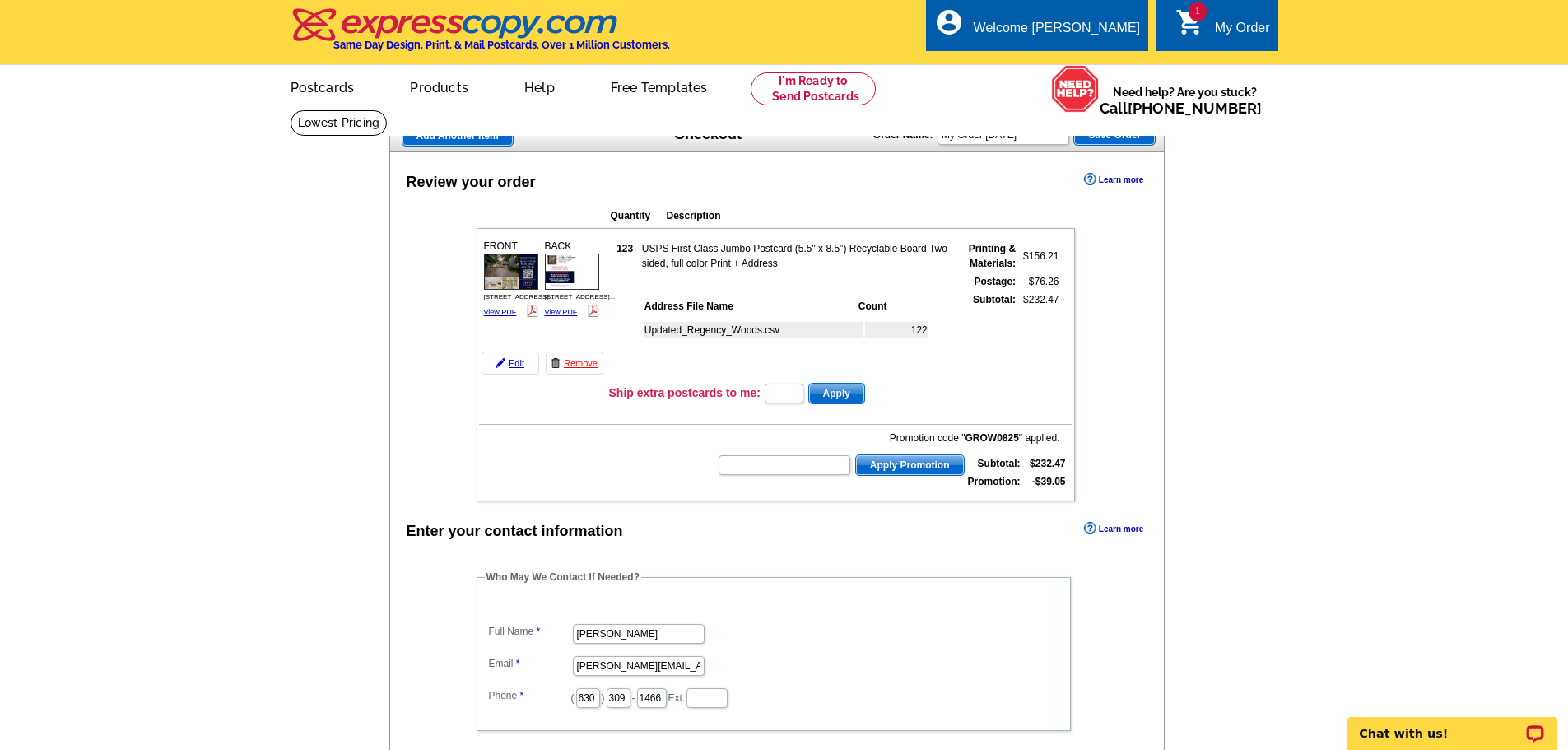
click at [342, 447] on main "Add Another Item Checkout Order Name: My Order 2025-08-12 Save Order Review you…" at bounding box center [784, 650] width 1568 height 1081
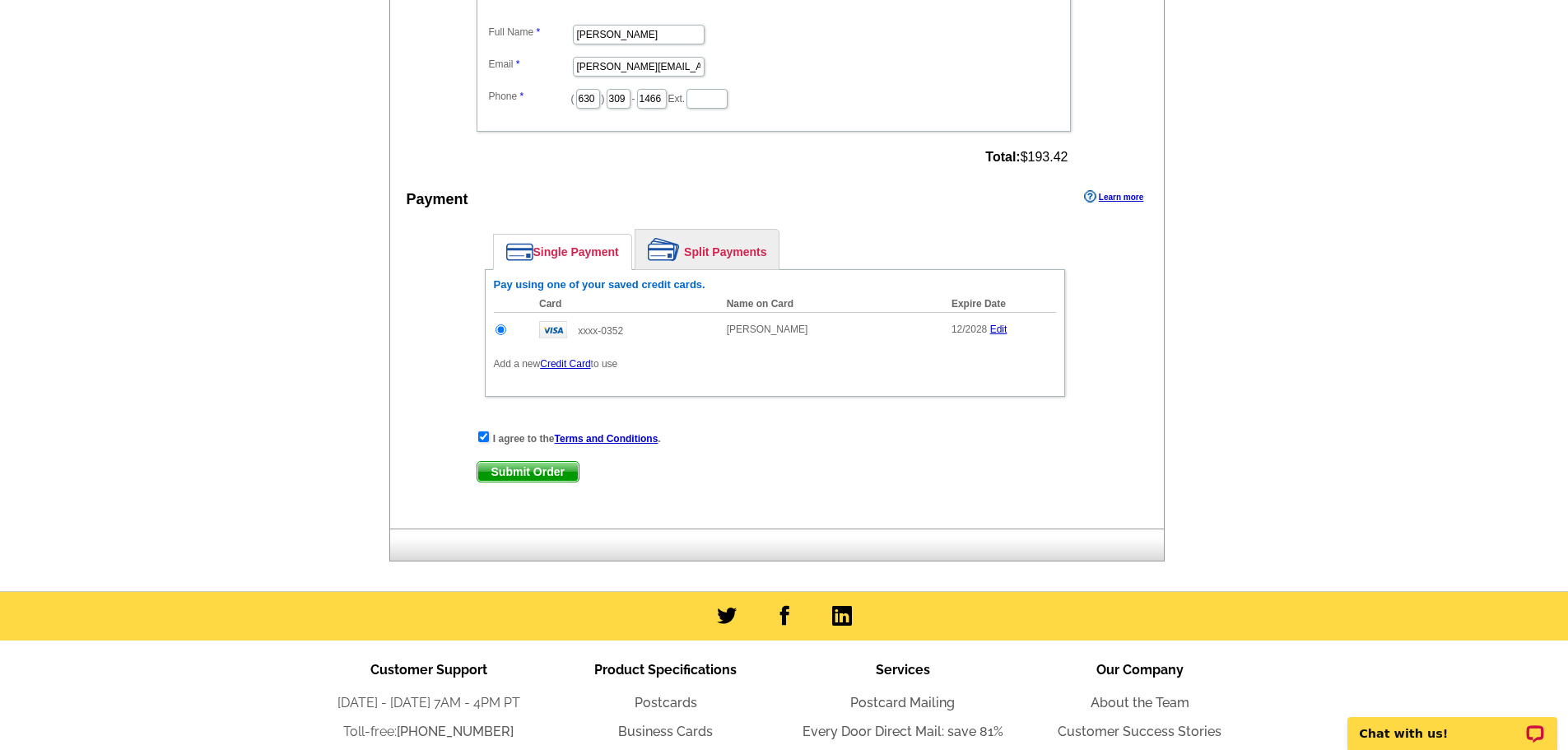
scroll to position [740, 0]
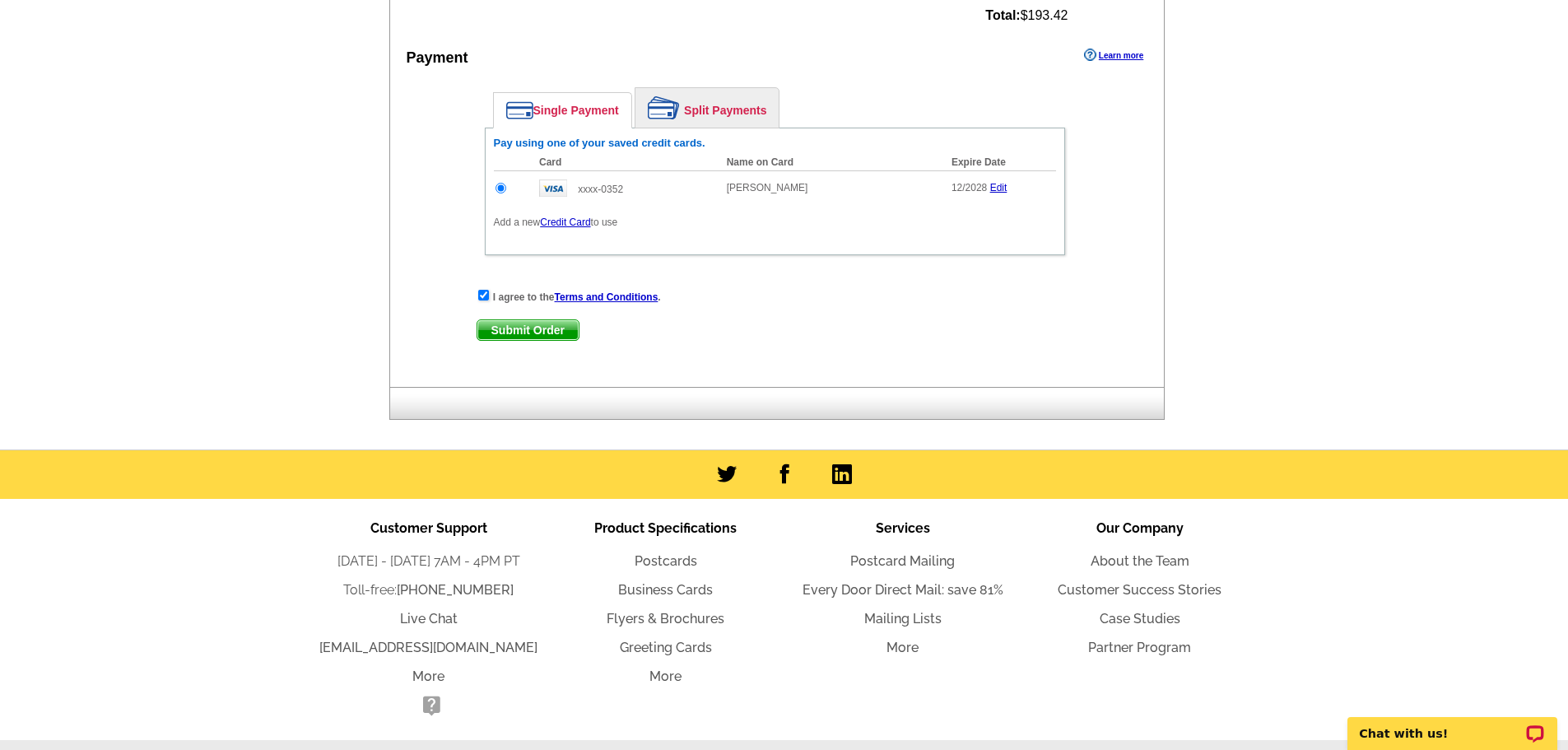
click at [561, 330] on span "Submit Order" at bounding box center [528, 330] width 101 height 20
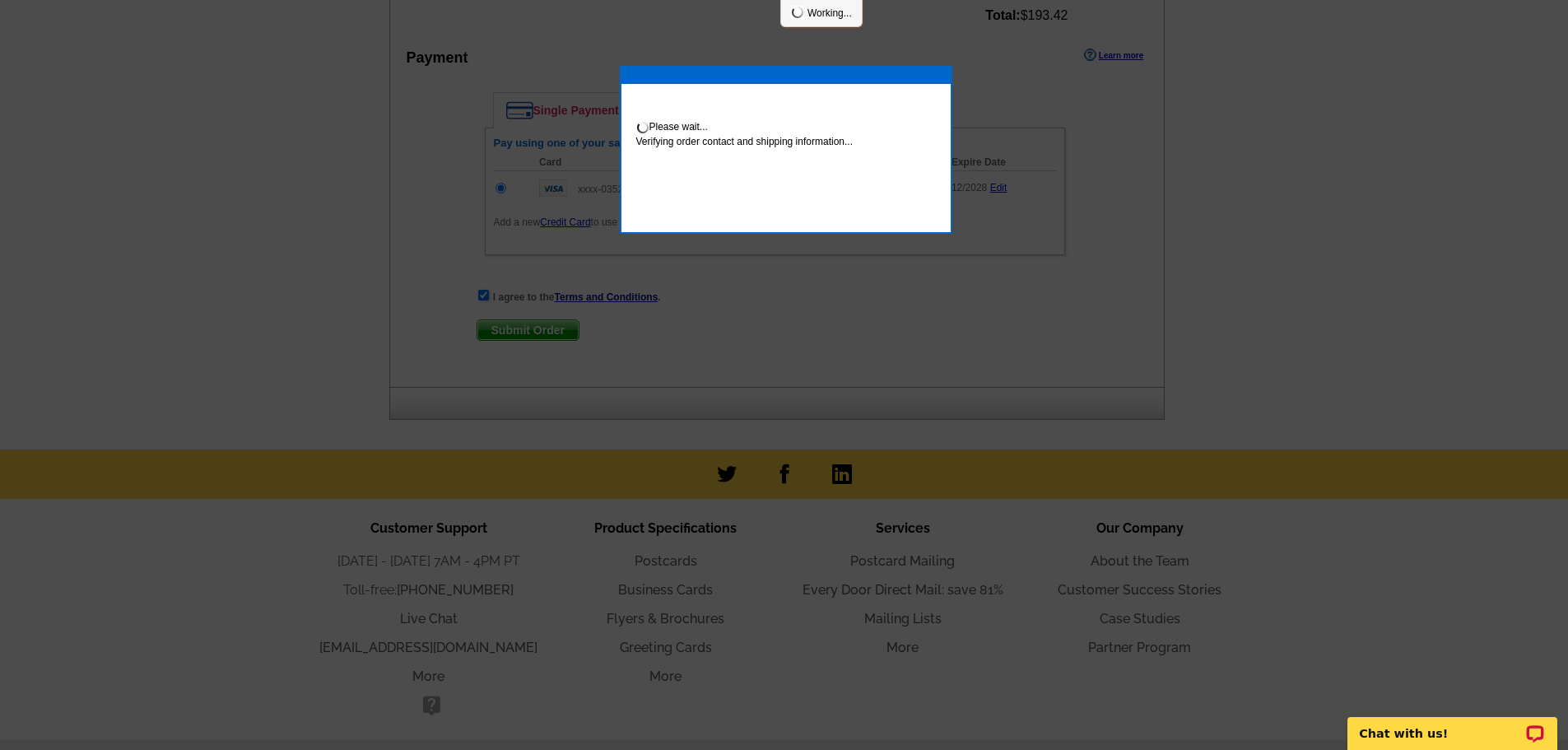
scroll to position [824, 0]
